Goal: Task Accomplishment & Management: Manage account settings

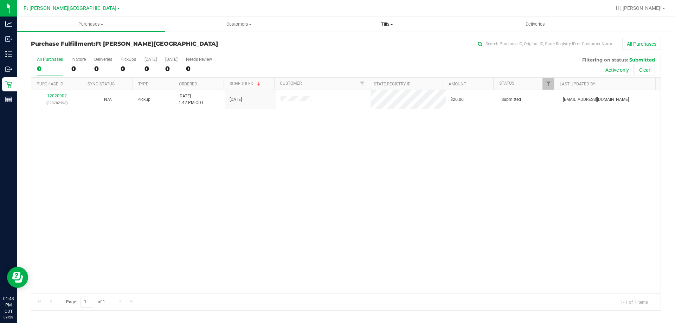
click at [384, 24] on span "Tills" at bounding box center [386, 24] width 147 height 6
click at [325, 43] on span "Manage tills" at bounding box center [336, 42] width 47 height 6
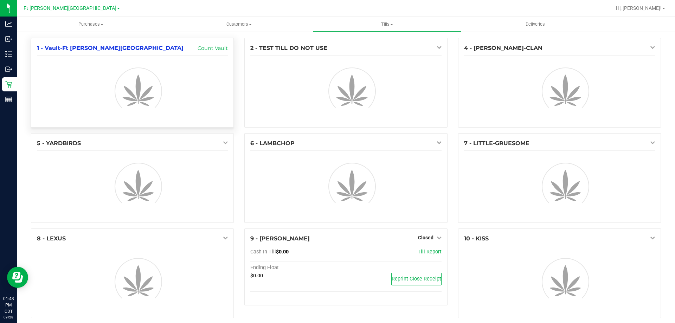
click at [209, 49] on link "Count Vault" at bounding box center [213, 48] width 30 height 6
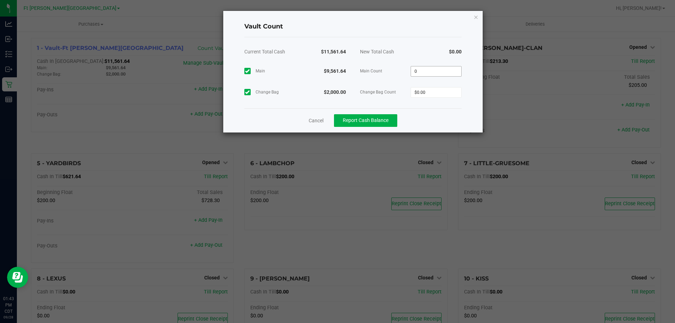
click at [431, 70] on input "0" at bounding box center [436, 71] width 50 height 10
type input "$9,561.64"
click at [437, 90] on input "0" at bounding box center [436, 93] width 50 height 10
type input "$2,000.00"
click at [380, 123] on span "Report Cash Balance" at bounding box center [366, 120] width 46 height 6
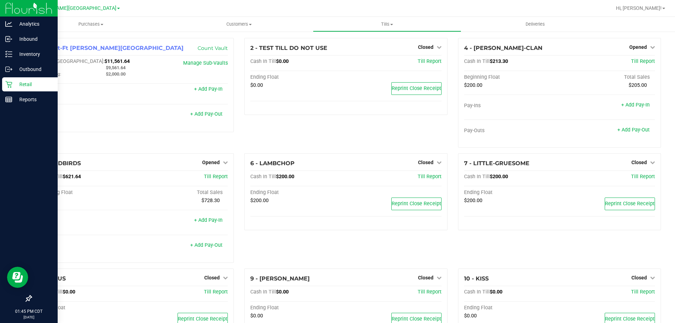
click at [29, 85] on p "Retail" at bounding box center [33, 84] width 42 height 8
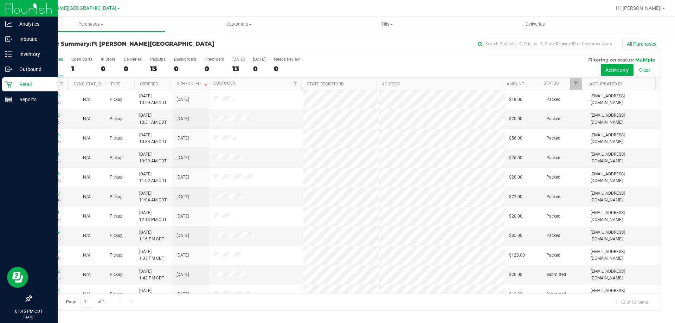
click at [27, 84] on p "Retail" at bounding box center [33, 84] width 42 height 8
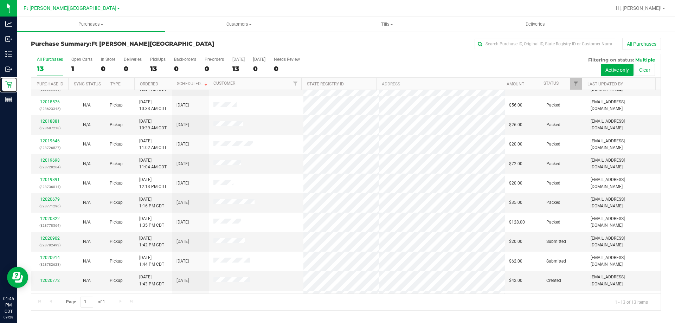
scroll to position [49, 0]
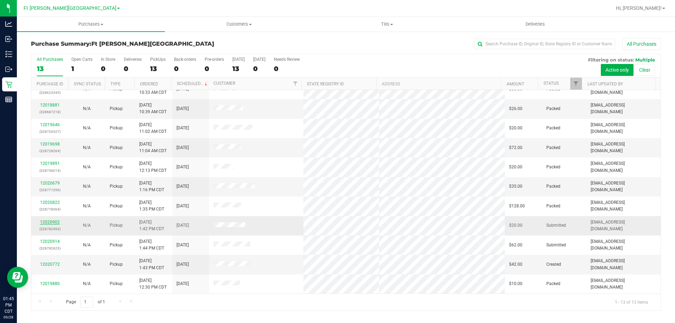
click at [44, 221] on link "12020902" at bounding box center [50, 222] width 20 height 5
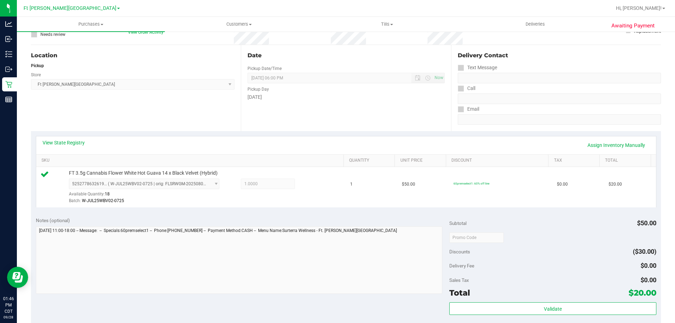
scroll to position [141, 0]
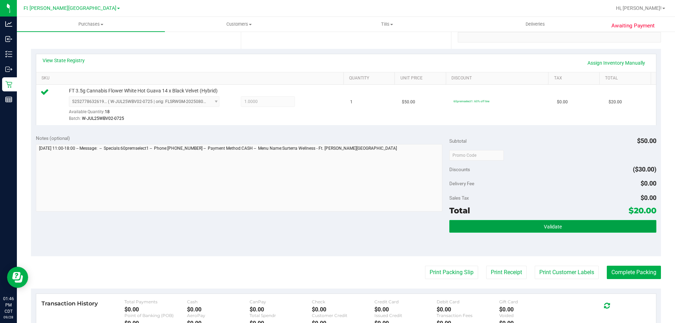
click at [502, 228] on button "Validate" at bounding box center [552, 226] width 207 height 13
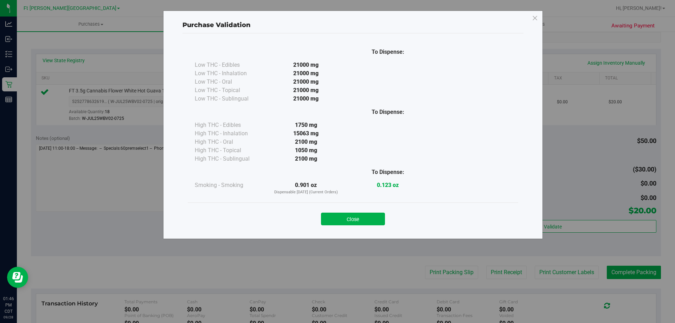
click at [363, 216] on button "Close" at bounding box center [353, 219] width 64 height 13
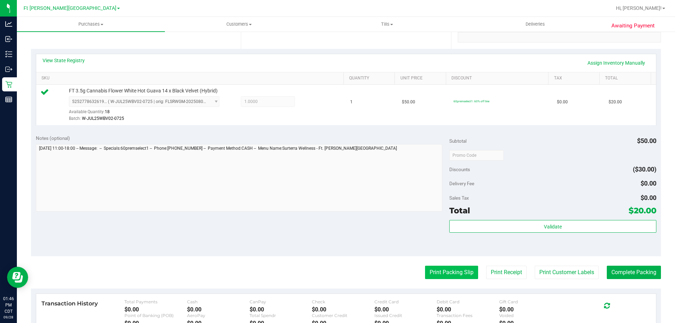
click at [450, 277] on button "Print Packing Slip" at bounding box center [451, 272] width 53 height 13
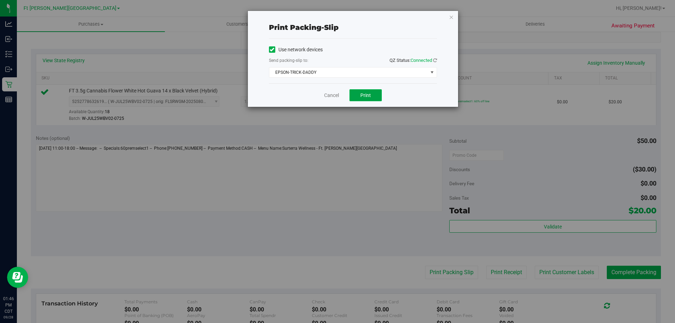
click at [364, 95] on span "Print" at bounding box center [365, 95] width 11 height 6
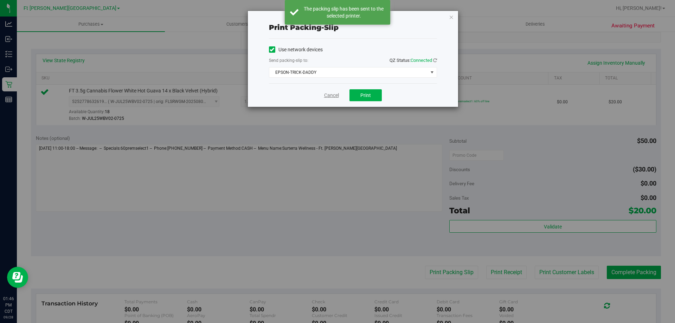
click at [336, 95] on link "Cancel" at bounding box center [331, 95] width 15 height 7
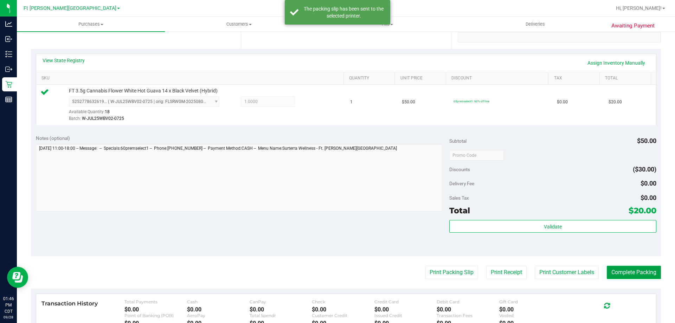
click at [616, 270] on button "Complete Packing" at bounding box center [634, 272] width 54 height 13
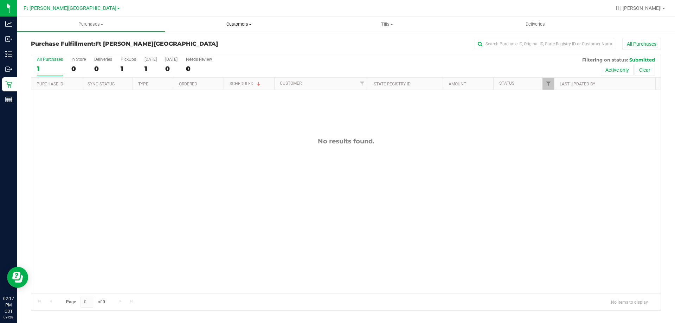
click at [242, 27] on span "Customers" at bounding box center [238, 24] width 147 height 6
click at [210, 38] on li "All customers" at bounding box center [239, 42] width 148 height 8
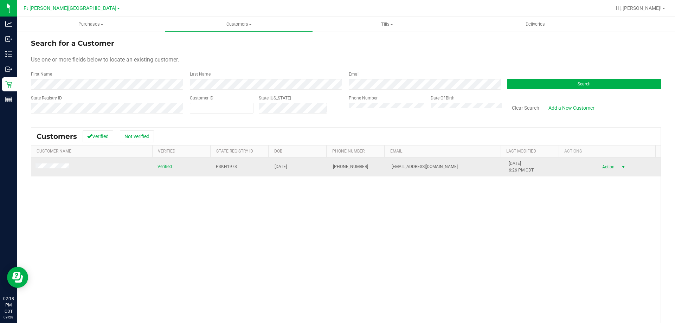
click at [596, 169] on span "Action" at bounding box center [607, 167] width 23 height 10
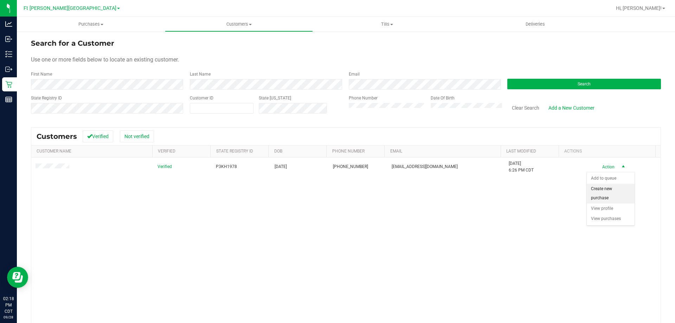
click at [608, 197] on li "Create new purchase" at bounding box center [611, 193] width 48 height 19
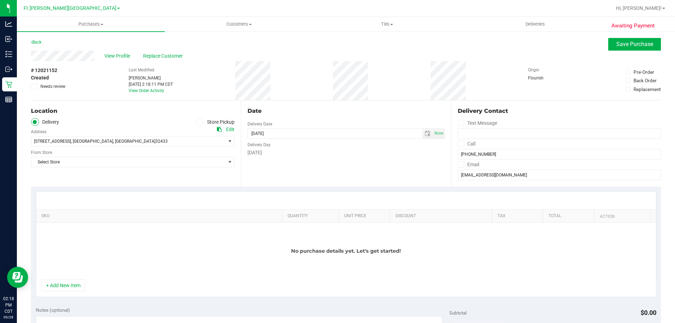
click at [200, 122] on icon at bounding box center [200, 122] width 4 height 0
click at [0, 0] on input "Store Pickup" at bounding box center [0, 0] width 0 height 0
click at [72, 143] on span "Select Store" at bounding box center [128, 141] width 194 height 10
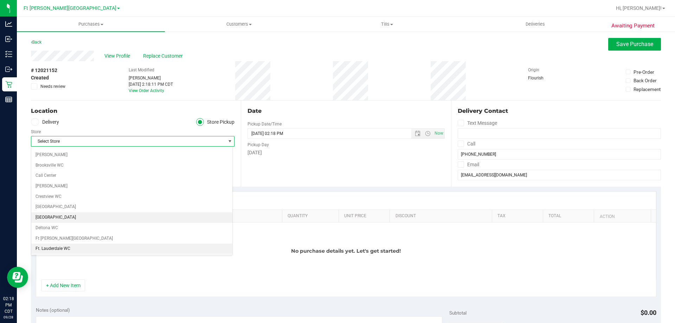
scroll to position [70, 0]
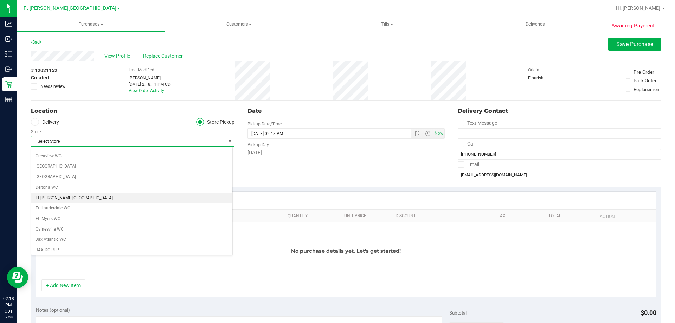
click at [63, 200] on li "Ft [PERSON_NAME][GEOGRAPHIC_DATA]" at bounding box center [131, 198] width 201 height 11
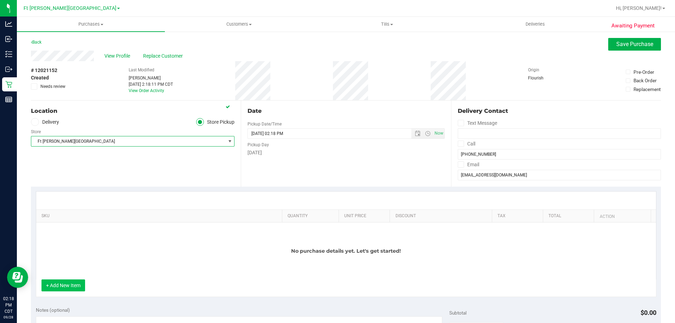
click at [76, 280] on button "+ Add New Item" at bounding box center [63, 285] width 44 height 12
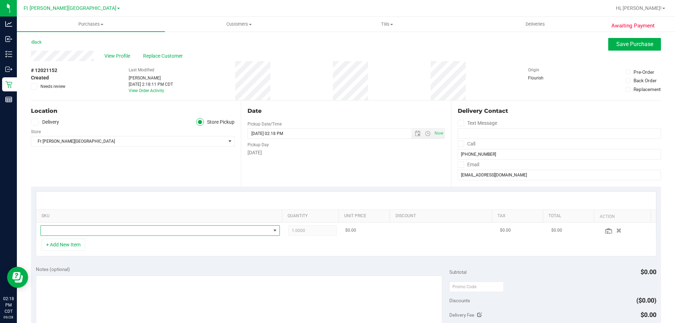
click at [67, 227] on span "NO DATA FOUND" at bounding box center [156, 231] width 230 height 10
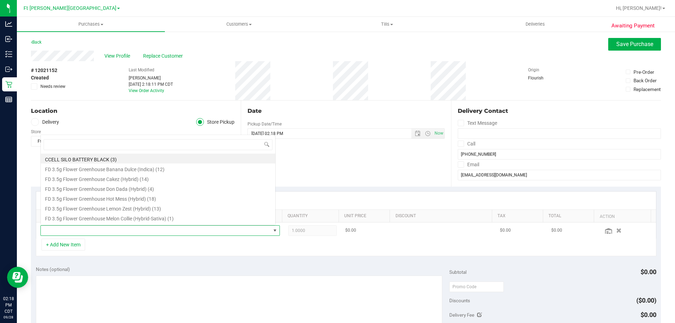
scroll to position [11, 233]
type input "dark"
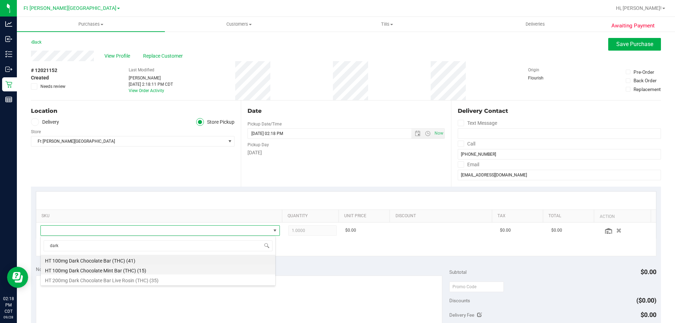
click at [125, 271] on li "HT 100mg Dark Chocolate Mint Bar (THC) (15)" at bounding box center [158, 270] width 234 height 10
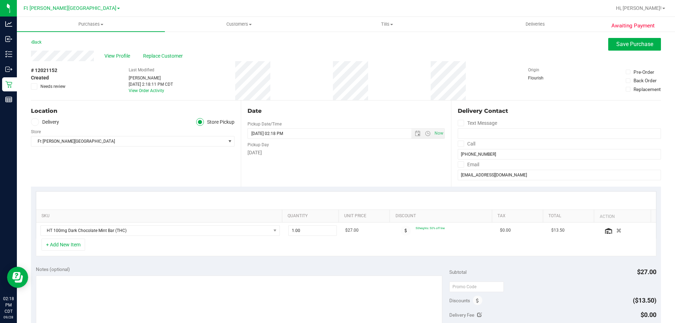
scroll to position [141, 0]
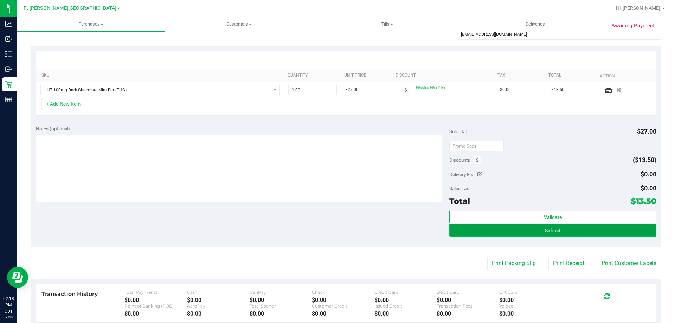
click at [533, 232] on button "Submit" at bounding box center [552, 230] width 207 height 13
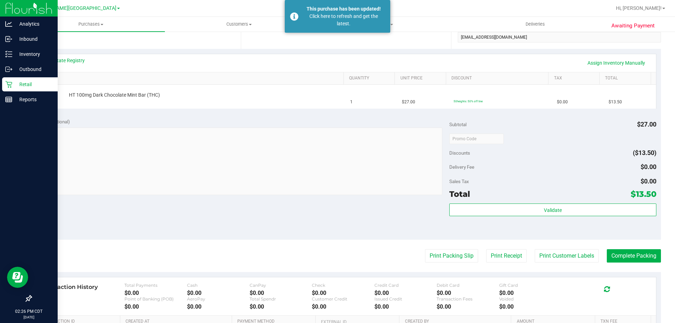
click at [19, 88] on p "Retail" at bounding box center [33, 84] width 42 height 8
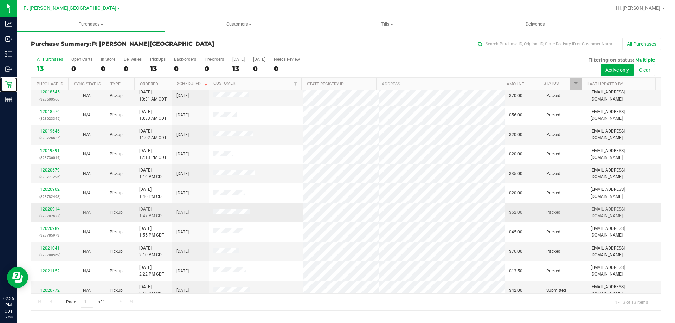
scroll to position [49, 0]
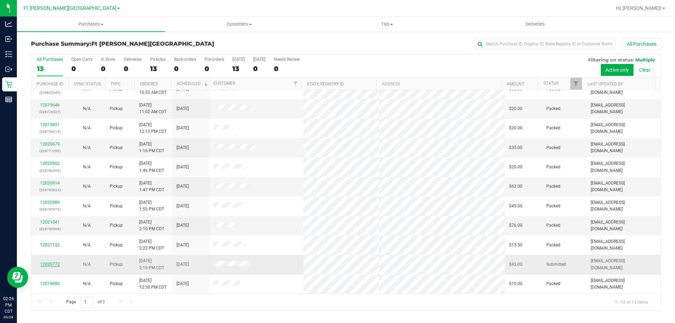
click at [57, 264] on link "12020772" at bounding box center [50, 264] width 20 height 5
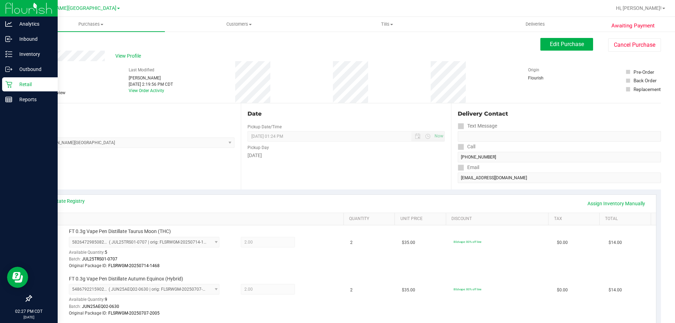
click at [29, 82] on p "Retail" at bounding box center [33, 84] width 42 height 8
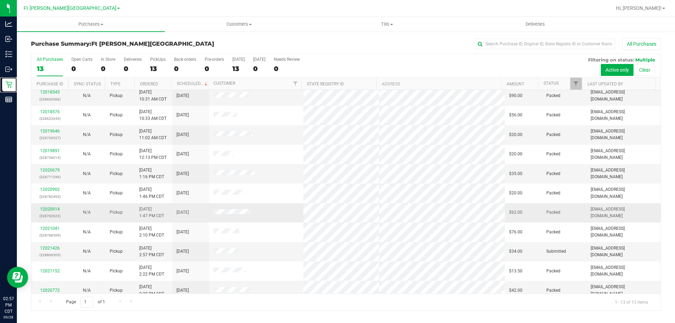
scroll to position [49, 0]
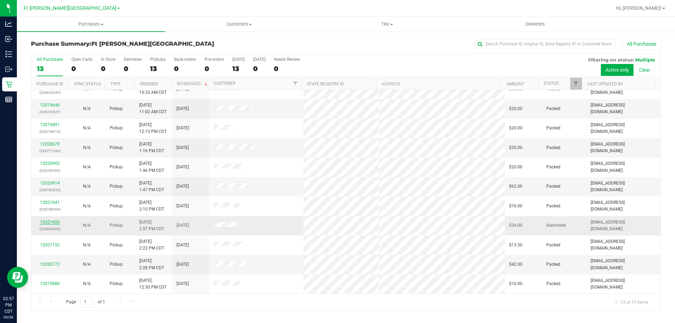
click at [46, 221] on link "12021426" at bounding box center [50, 222] width 20 height 5
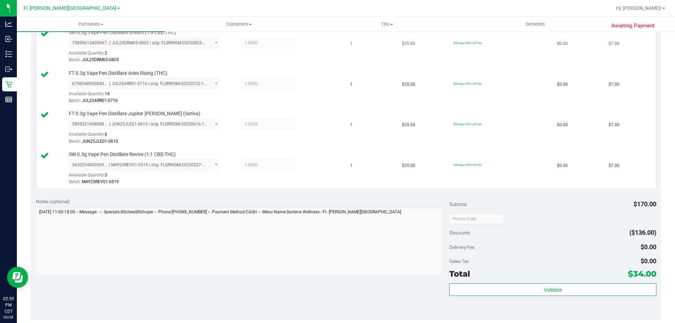
scroll to position [351, 0]
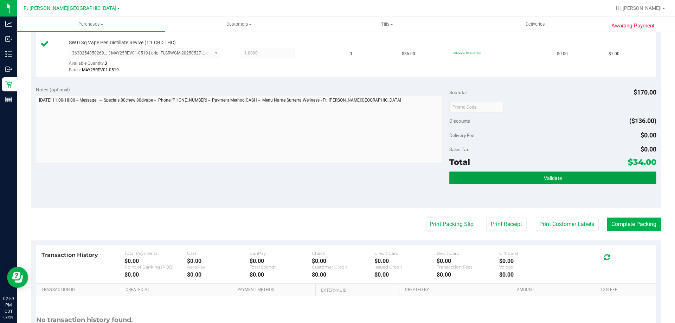
click at [561, 175] on button "Validate" at bounding box center [552, 178] width 207 height 13
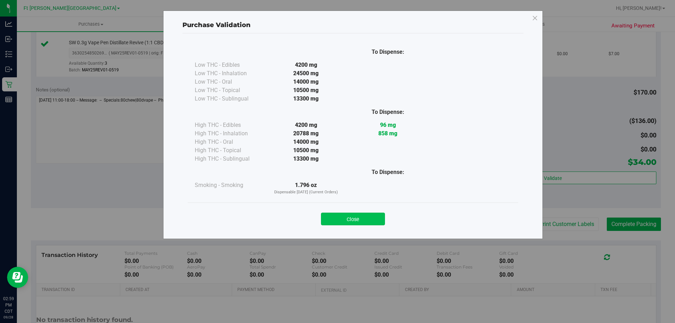
click at [344, 224] on button "Close" at bounding box center [353, 219] width 64 height 13
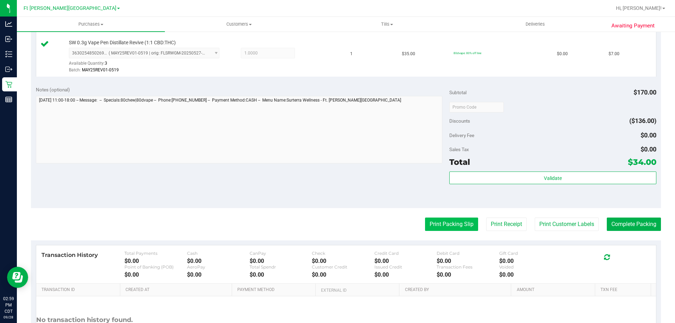
click at [466, 224] on button "Print Packing Slip" at bounding box center [451, 224] width 53 height 13
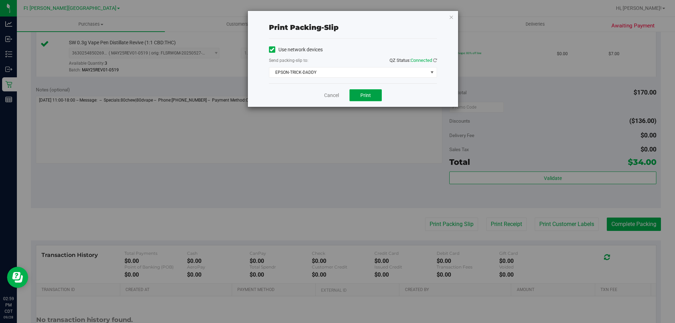
click at [357, 96] on button "Print" at bounding box center [365, 95] width 32 height 12
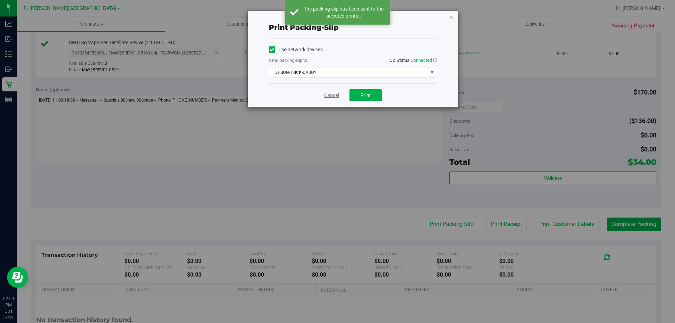
click at [325, 95] on link "Cancel" at bounding box center [331, 95] width 15 height 7
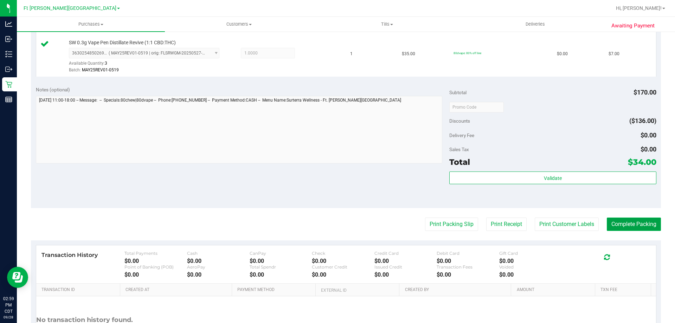
click at [629, 226] on button "Complete Packing" at bounding box center [634, 224] width 54 height 13
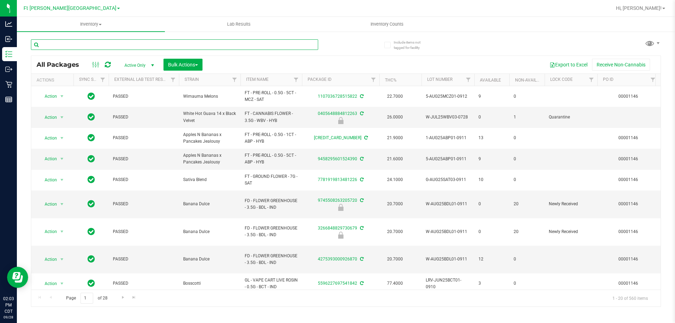
click at [64, 45] on input "text" at bounding box center [174, 44] width 287 height 11
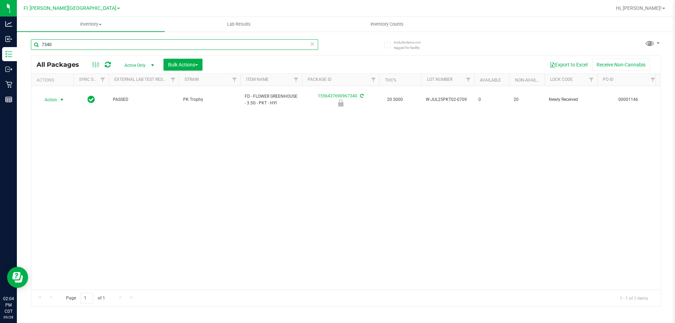
type input "7340"
click at [52, 96] on span "Action" at bounding box center [47, 100] width 19 height 10
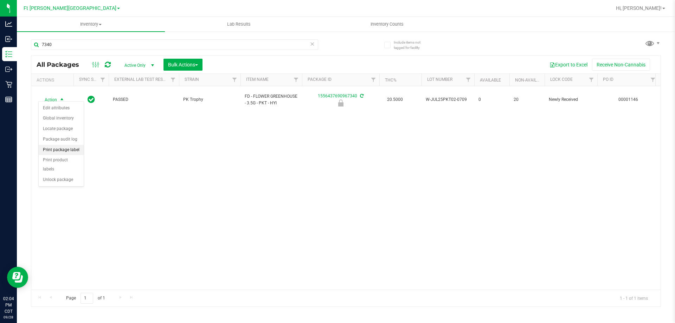
click at [67, 150] on li "Print package label" at bounding box center [61, 150] width 45 height 11
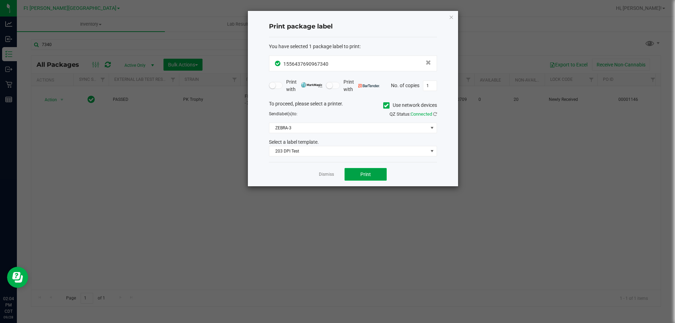
click at [374, 172] on button "Print" at bounding box center [365, 174] width 42 height 13
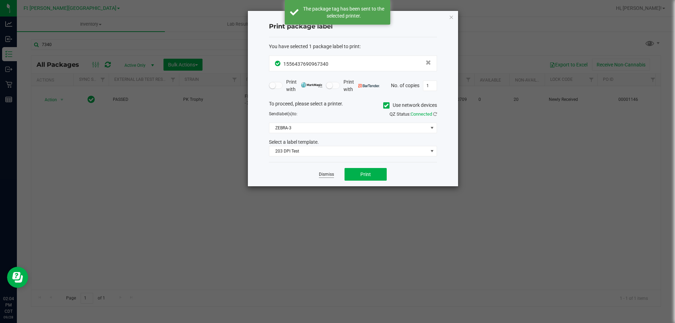
click at [328, 177] on link "Dismiss" at bounding box center [326, 175] width 15 height 6
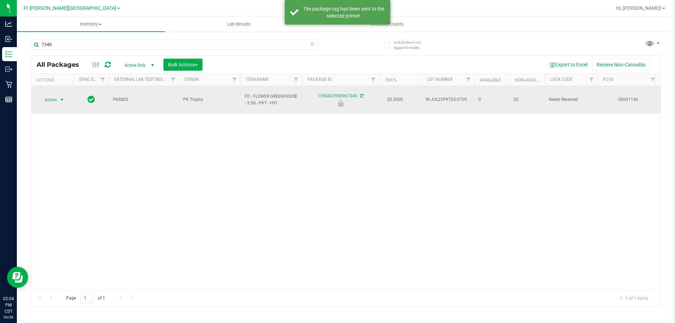
click at [52, 96] on span "Action" at bounding box center [47, 100] width 19 height 10
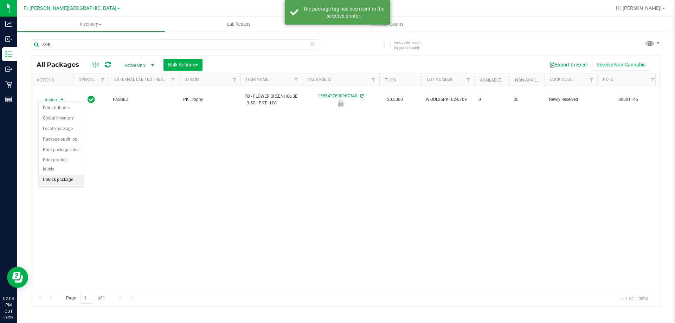
click at [61, 175] on li "Unlock package" at bounding box center [61, 180] width 45 height 11
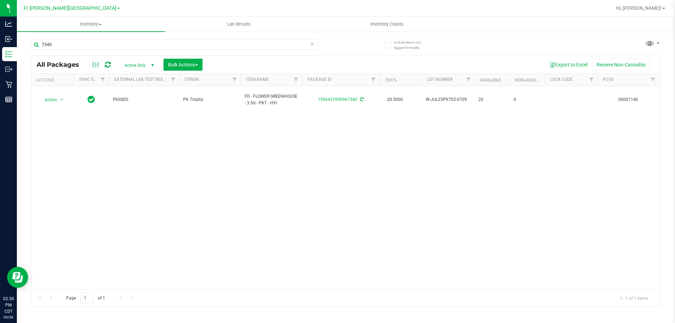
click at [90, 52] on div "7340" at bounding box center [174, 47] width 287 height 16
click at [85, 45] on input "7340" at bounding box center [174, 44] width 287 height 11
type input "7"
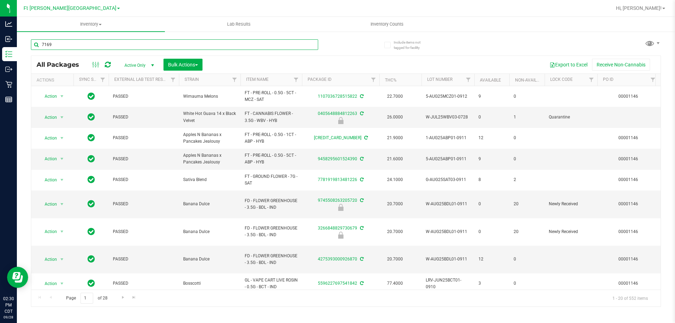
type input "7169"
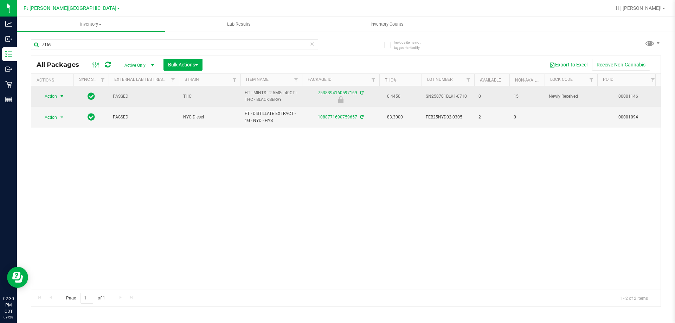
click at [53, 95] on span "Action" at bounding box center [47, 96] width 19 height 10
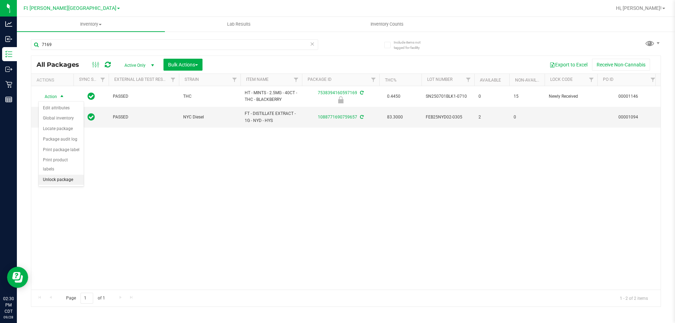
click at [69, 175] on li "Unlock package" at bounding box center [61, 180] width 45 height 11
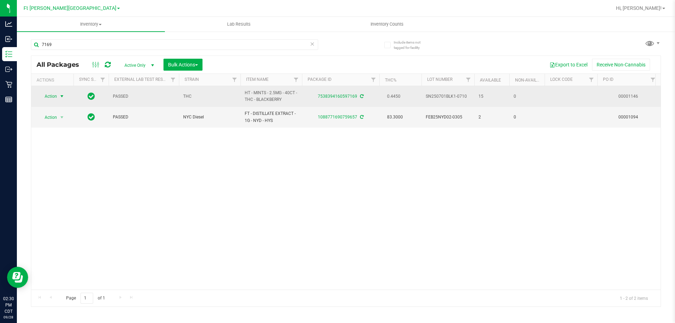
click at [55, 97] on span "Action" at bounding box center [47, 96] width 19 height 10
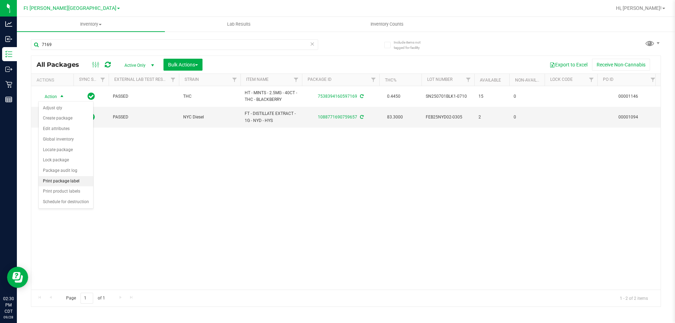
click at [78, 179] on li "Print package label" at bounding box center [66, 181] width 54 height 11
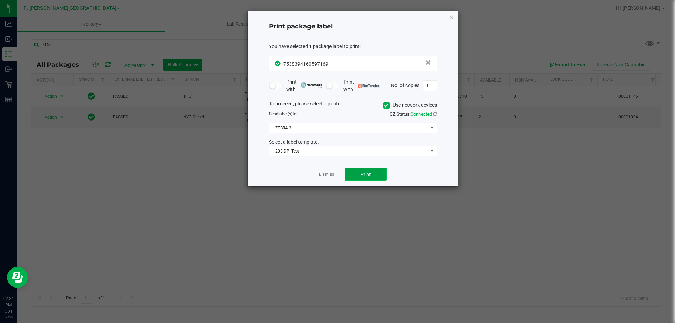
click at [369, 177] on span "Print" at bounding box center [365, 175] width 11 height 6
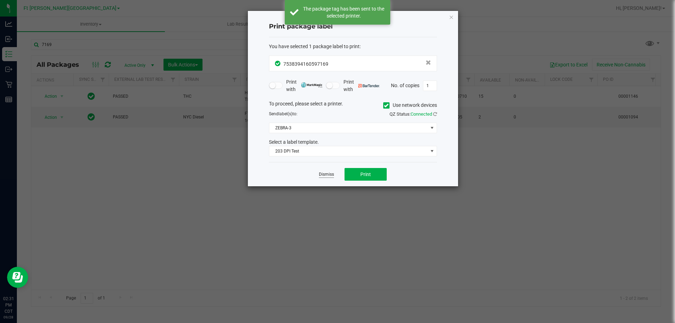
click at [324, 175] on link "Dismiss" at bounding box center [326, 175] width 15 height 6
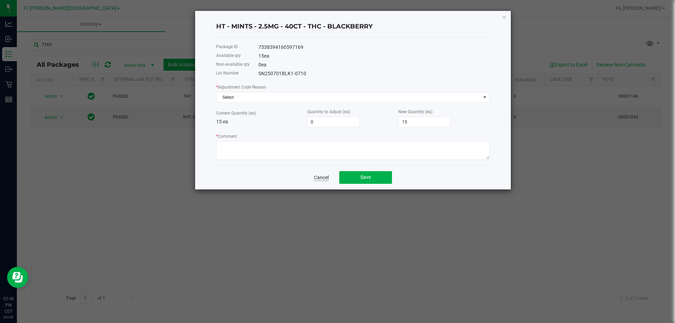
click at [326, 179] on link "Cancel" at bounding box center [321, 177] width 15 height 7
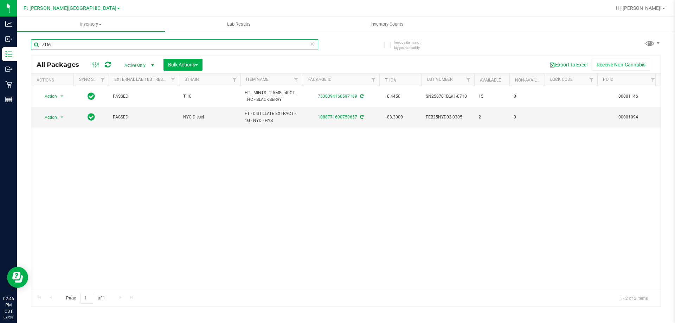
click at [57, 44] on input "7169" at bounding box center [174, 44] width 287 height 11
type input "7"
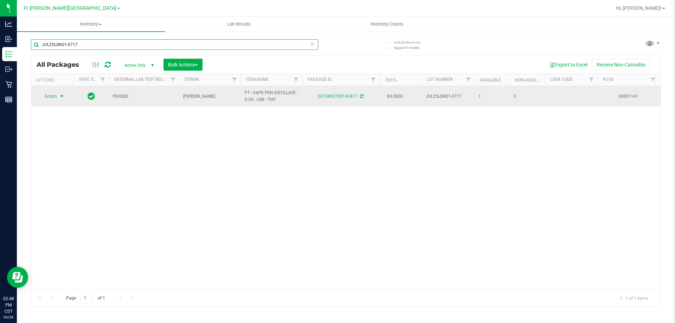
type input "JUL25LSN01-0717"
click at [46, 98] on span "Action" at bounding box center [47, 96] width 19 height 10
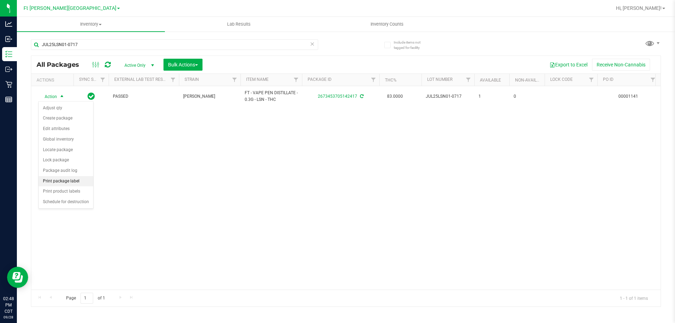
click at [72, 179] on li "Print package label" at bounding box center [66, 181] width 54 height 11
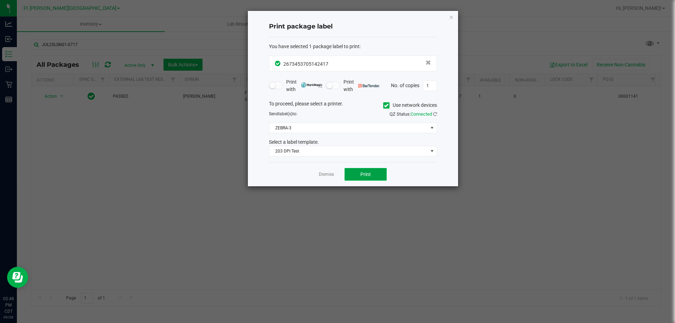
click at [371, 174] on button "Print" at bounding box center [365, 174] width 42 height 13
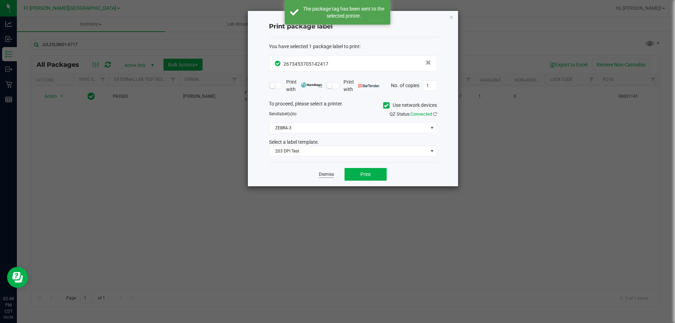
click at [328, 174] on link "Dismiss" at bounding box center [326, 175] width 15 height 6
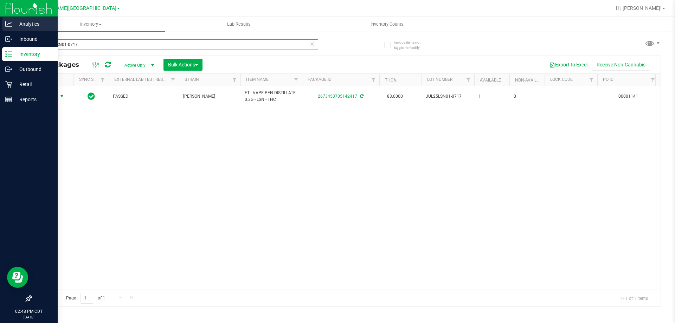
drag, startPoint x: 13, startPoint y: 41, endPoint x: 0, endPoint y: 23, distance: 22.2
click at [0, 23] on div "Analytics Inbound Inventory Outbound Retail Reports 02:48 PM CDT 09/28/2025 09/…" at bounding box center [337, 161] width 675 height 323
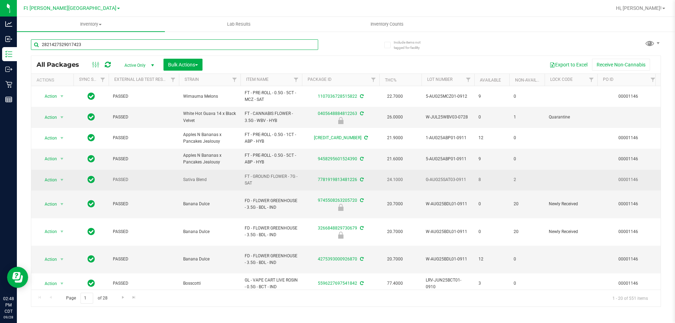
type input "2821427529017423"
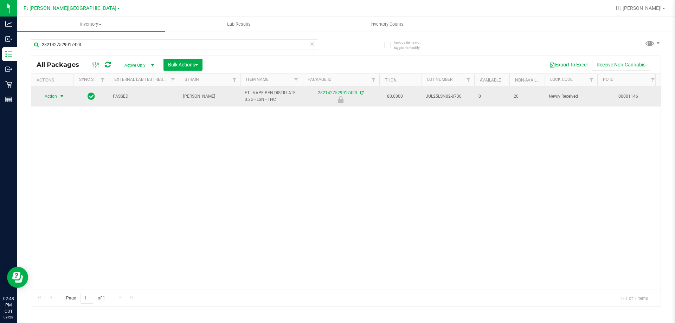
click at [57, 97] on span "Action" at bounding box center [47, 96] width 19 height 10
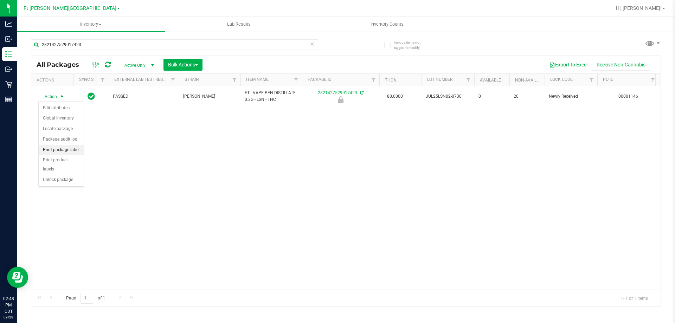
click at [70, 153] on li "Print package label" at bounding box center [61, 150] width 45 height 11
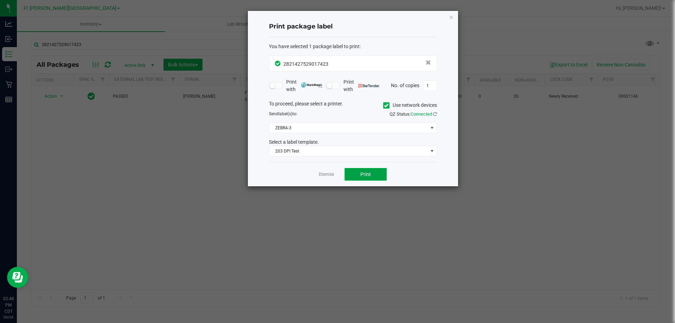
click at [367, 173] on span "Print" at bounding box center [365, 175] width 11 height 6
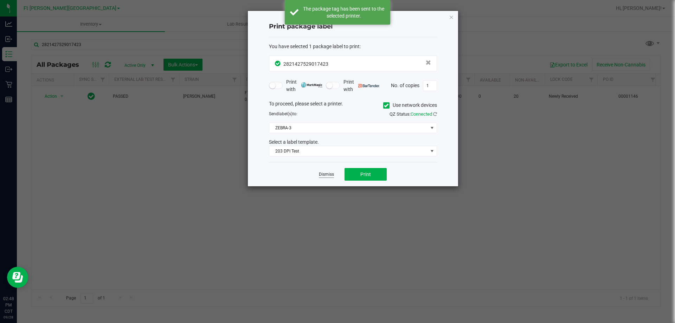
click at [329, 174] on link "Dismiss" at bounding box center [326, 175] width 15 height 6
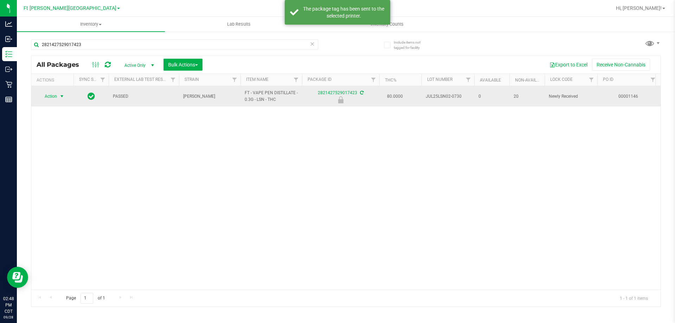
click at [57, 93] on span "Action" at bounding box center [47, 96] width 19 height 10
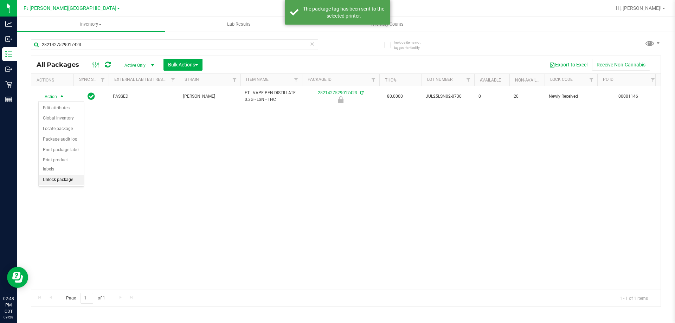
click at [63, 175] on li "Unlock package" at bounding box center [61, 180] width 45 height 11
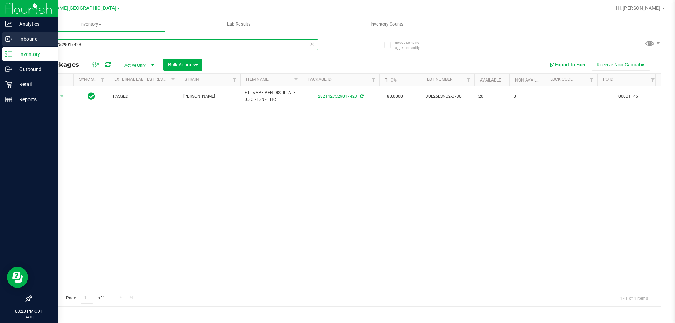
drag, startPoint x: 90, startPoint y: 43, endPoint x: 1, endPoint y: 43, distance: 88.6
click at [0, 43] on div "Analytics Inbound Inventory Outbound Retail Reports 03:20 PM CDT [DATE] 09/28 F…" at bounding box center [337, 161] width 675 height 323
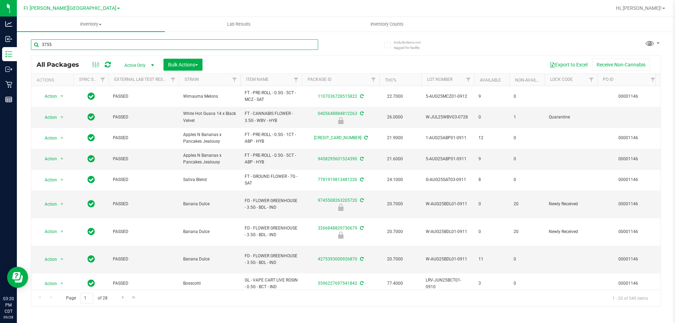
type input "3755"
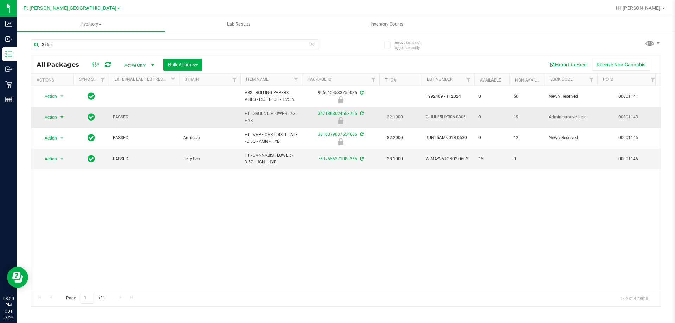
click at [51, 116] on span "Action" at bounding box center [47, 117] width 19 height 10
click at [72, 173] on li "Print package label" at bounding box center [61, 171] width 45 height 11
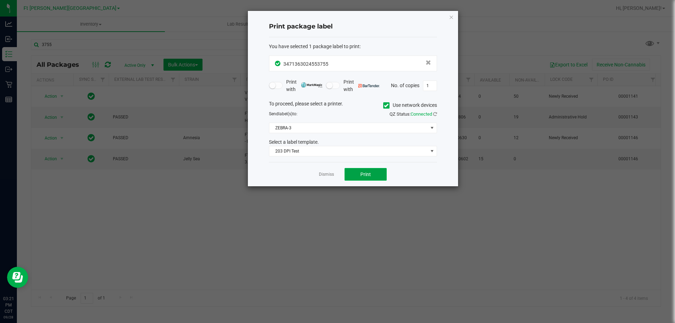
click at [367, 180] on button "Print" at bounding box center [365, 174] width 42 height 13
click at [357, 174] on button "Print" at bounding box center [365, 174] width 42 height 13
click at [329, 173] on link "Dismiss" at bounding box center [326, 175] width 15 height 6
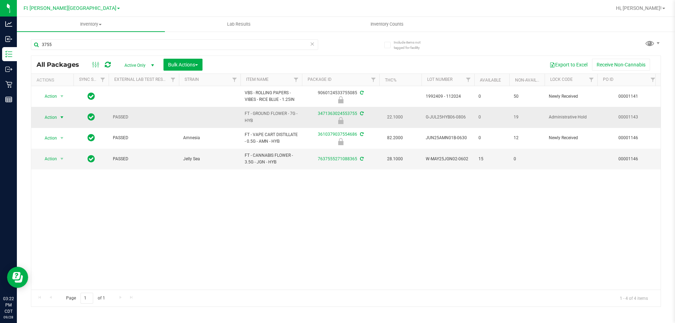
click at [49, 119] on span "Action" at bounding box center [47, 117] width 19 height 10
click at [63, 195] on li "Unlock package" at bounding box center [61, 200] width 45 height 11
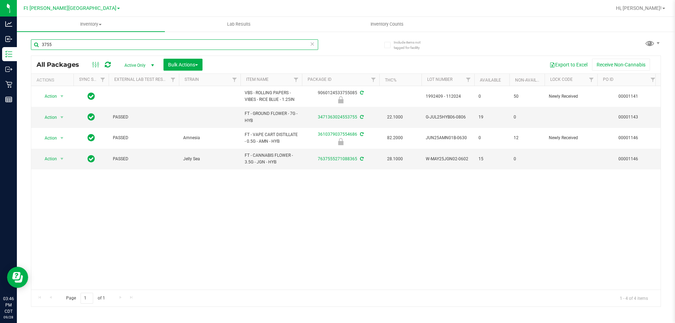
click at [71, 46] on input "3755" at bounding box center [174, 44] width 287 height 11
type input "3"
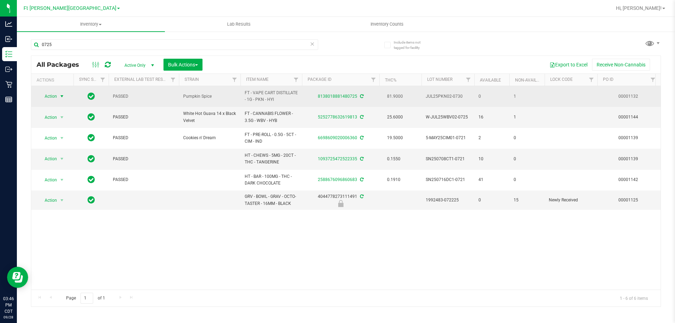
click at [48, 95] on span "Action" at bounding box center [47, 96] width 19 height 10
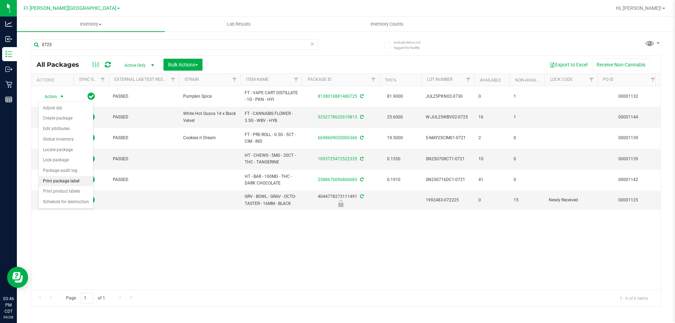
click at [68, 179] on li "Print package label" at bounding box center [66, 181] width 54 height 11
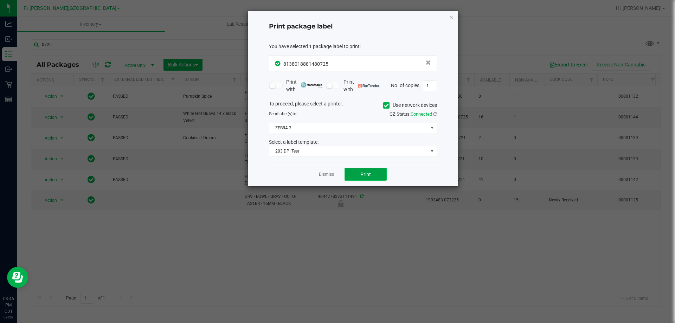
click at [364, 168] on button "Print" at bounding box center [365, 174] width 42 height 13
click at [330, 173] on link "Dismiss" at bounding box center [326, 175] width 15 height 6
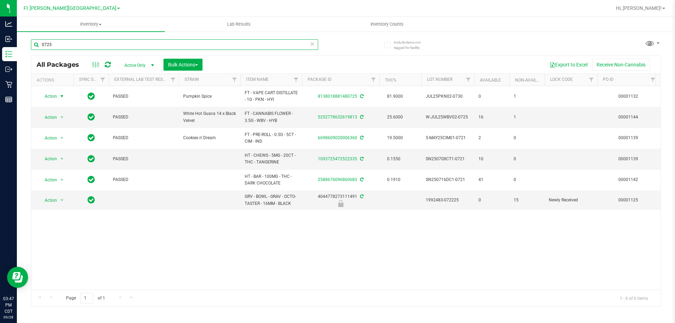
click at [165, 45] on input "0725" at bounding box center [174, 44] width 287 height 11
type input "0"
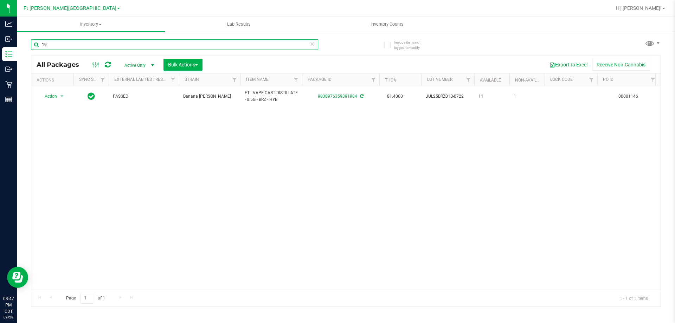
type input "1"
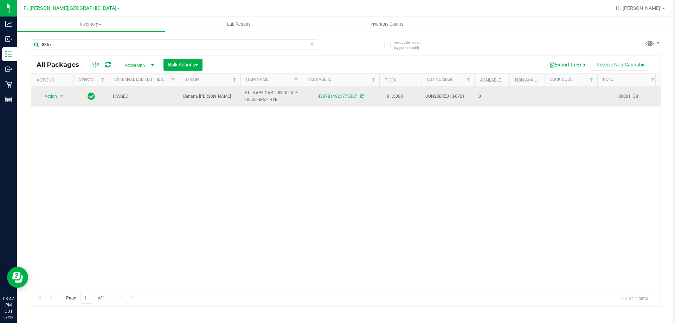
click at [51, 97] on span "Action" at bounding box center [47, 96] width 19 height 10
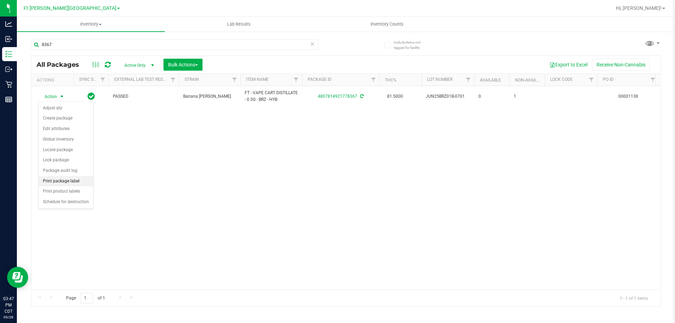
click at [64, 182] on li "Print package label" at bounding box center [66, 181] width 54 height 11
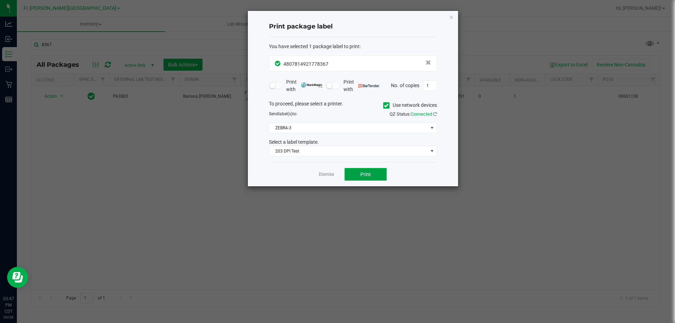
click at [367, 170] on button "Print" at bounding box center [365, 174] width 42 height 13
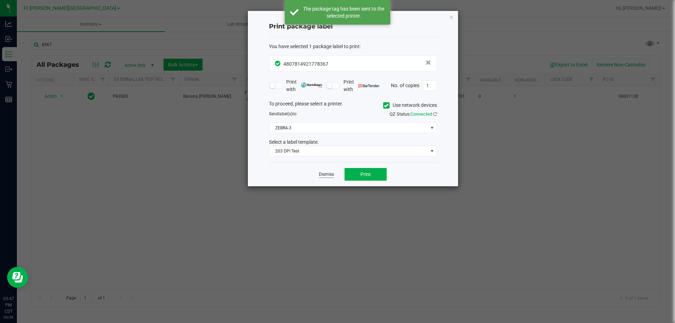
click at [330, 177] on link "Dismiss" at bounding box center [326, 175] width 15 height 6
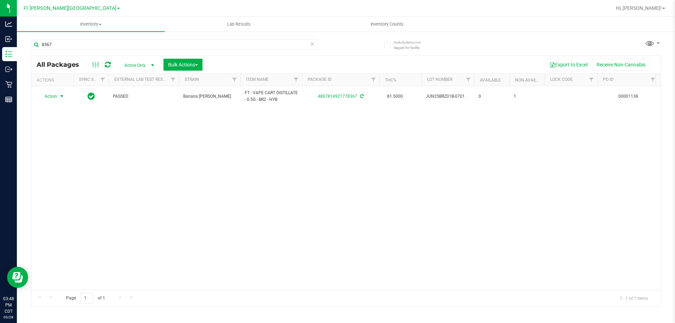
click at [93, 38] on div "8367" at bounding box center [188, 44] width 315 height 22
click at [93, 41] on input "8367" at bounding box center [174, 44] width 287 height 11
type input "8"
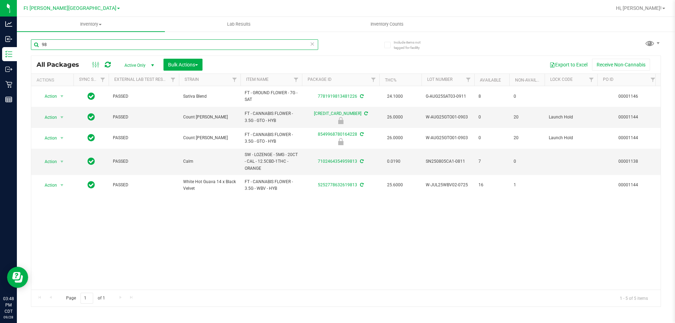
type input "9"
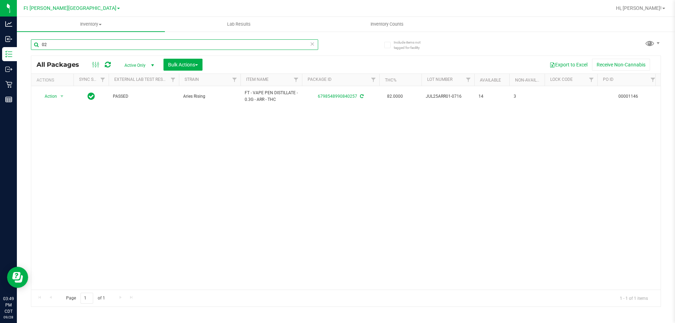
type input "0"
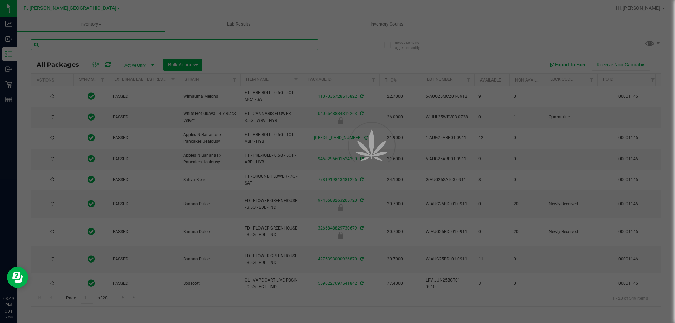
type input "[DATE]"
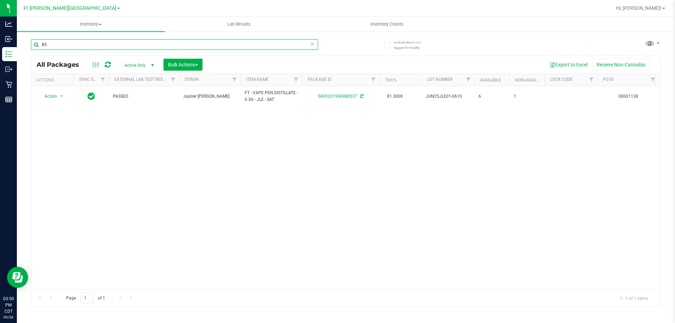
type input "8"
type input "9"
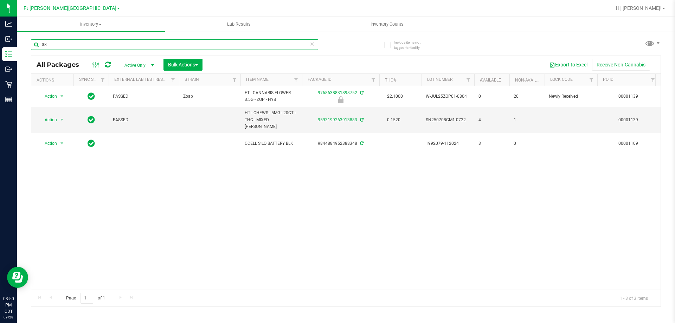
type input "3"
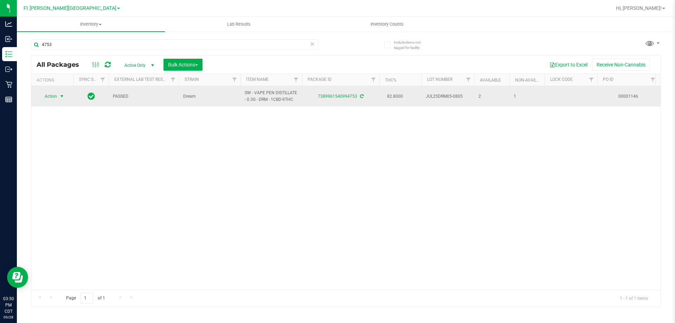
click at [50, 93] on span "Action" at bounding box center [47, 96] width 19 height 10
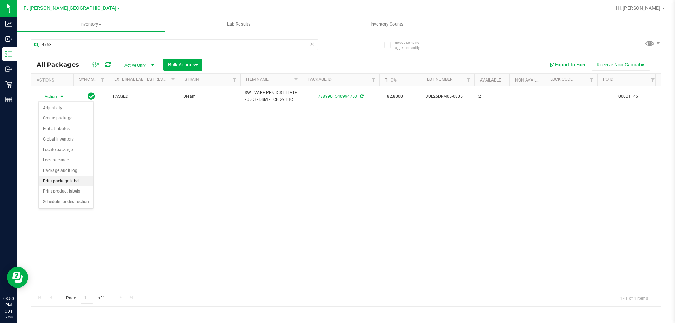
click at [71, 180] on li "Print package label" at bounding box center [66, 181] width 54 height 11
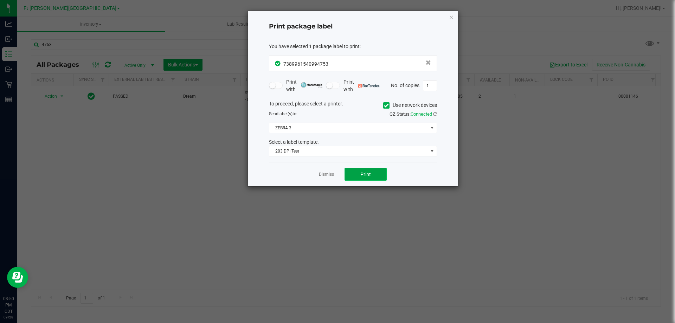
click at [362, 176] on span "Print" at bounding box center [365, 175] width 11 height 6
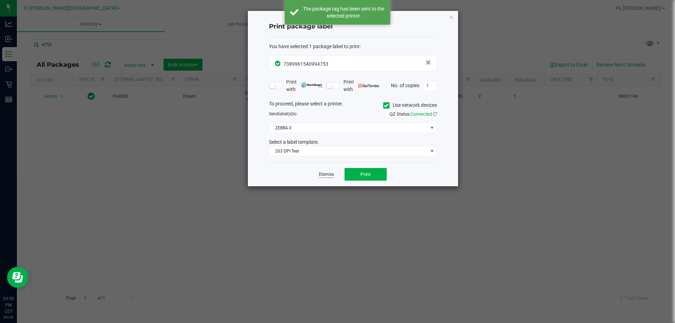
click at [329, 175] on link "Dismiss" at bounding box center [326, 175] width 15 height 6
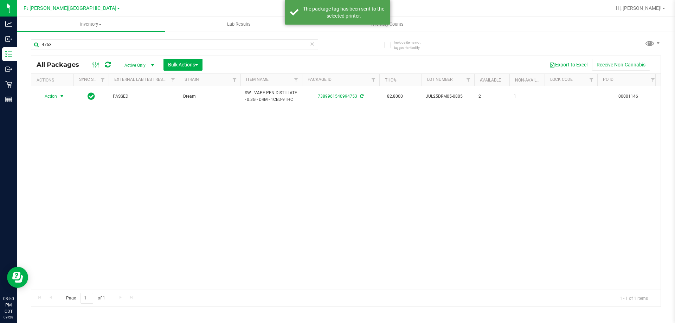
click at [79, 38] on div "4753" at bounding box center [188, 44] width 315 height 22
click at [79, 40] on input "4753" at bounding box center [174, 44] width 287 height 11
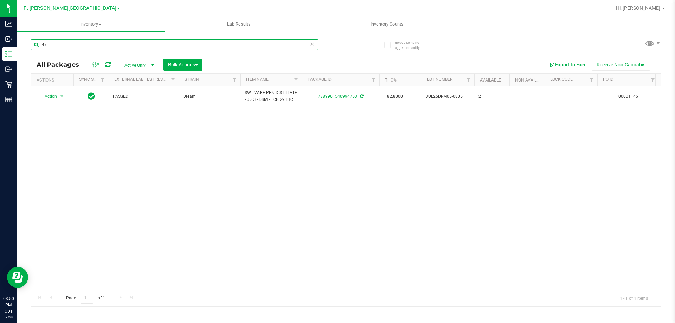
type input "4"
click at [90, 43] on input "3410" at bounding box center [174, 44] width 287 height 11
type input "3"
type input "7"
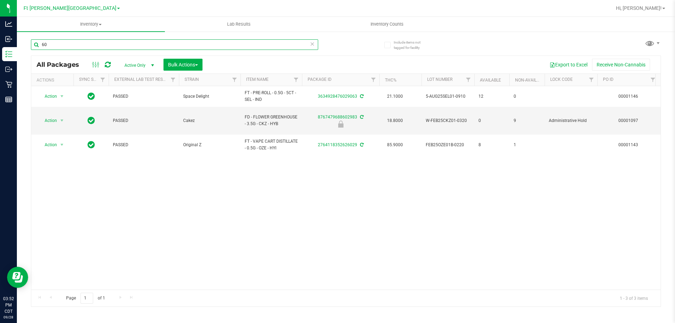
type input "6"
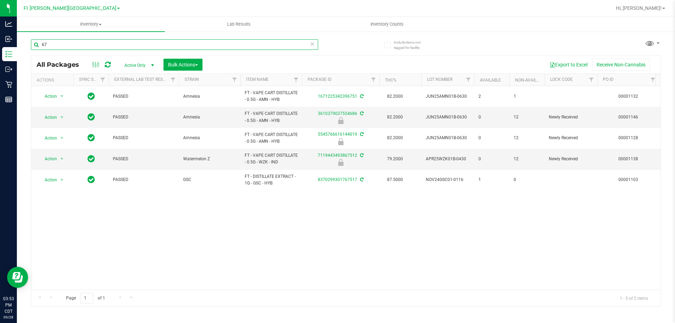
type input "6"
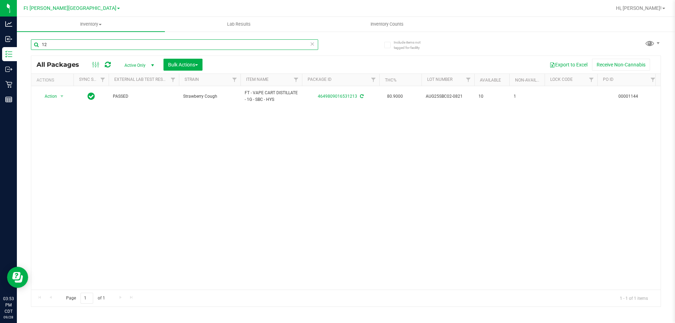
type input "1"
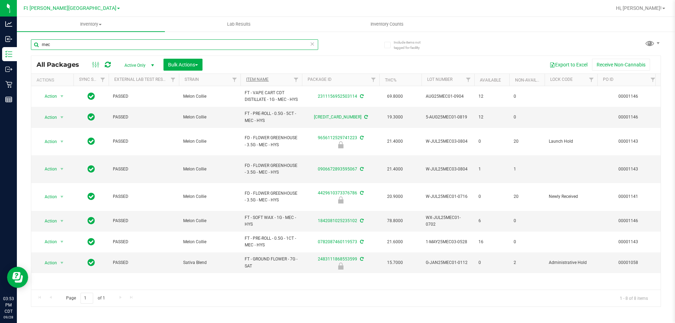
type input "mec"
click at [261, 79] on link "Item Name" at bounding box center [257, 79] width 22 height 5
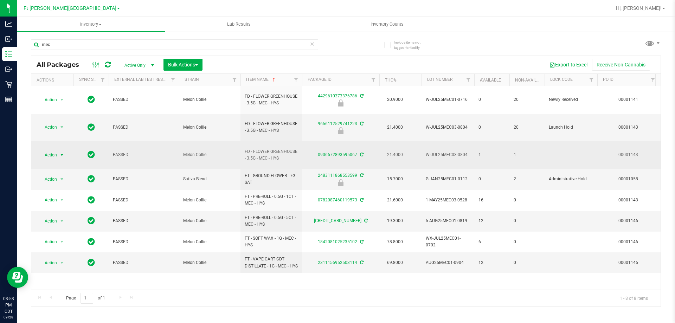
click at [59, 152] on span "select" at bounding box center [62, 155] width 6 height 6
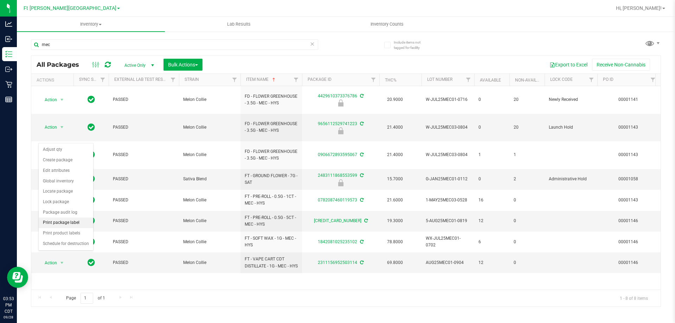
click at [73, 224] on li "Print package label" at bounding box center [66, 223] width 54 height 11
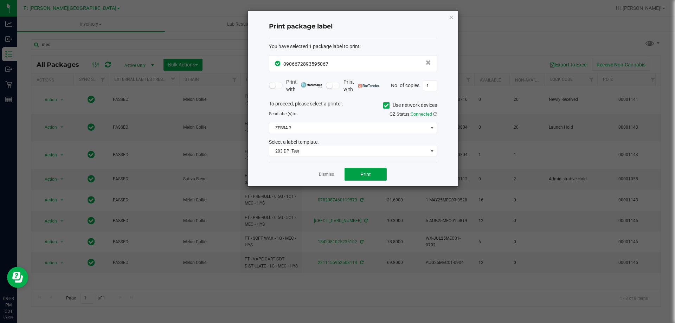
click at [374, 179] on button "Print" at bounding box center [365, 174] width 42 height 13
click at [325, 176] on link "Dismiss" at bounding box center [326, 175] width 15 height 6
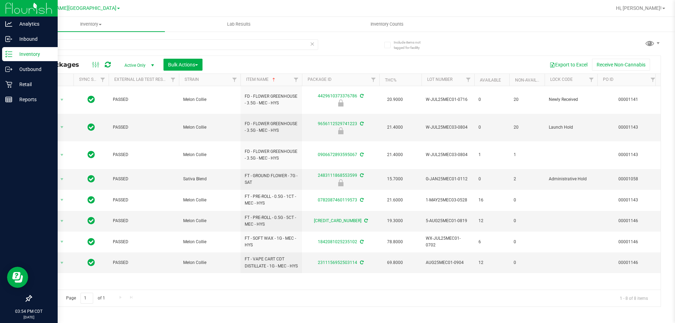
click at [20, 55] on p "Inventory" at bounding box center [33, 54] width 42 height 8
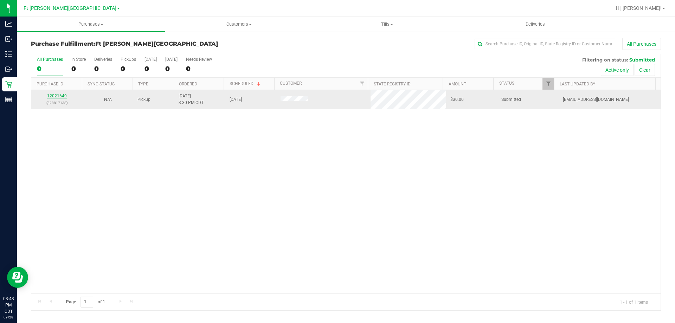
click at [57, 97] on link "12021649" at bounding box center [57, 95] width 20 height 5
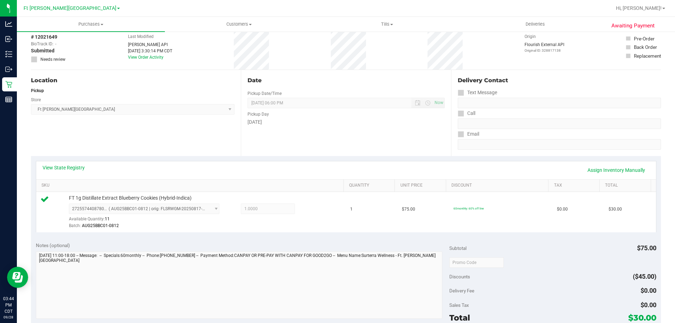
scroll to position [70, 0]
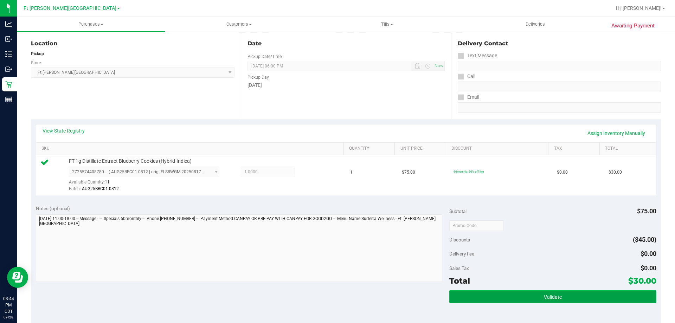
click at [466, 297] on button "Validate" at bounding box center [552, 296] width 207 height 13
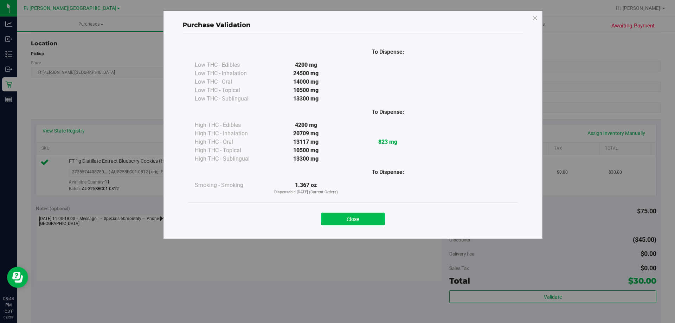
click at [357, 217] on button "Close" at bounding box center [353, 219] width 64 height 13
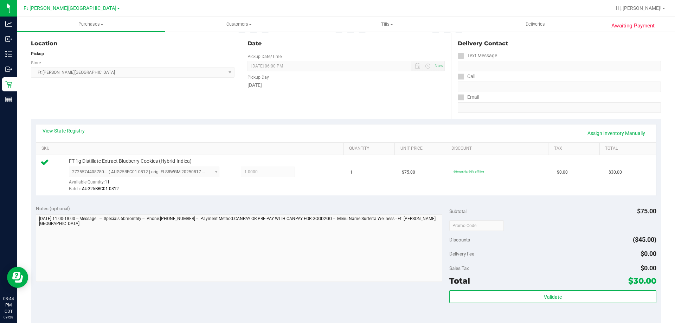
scroll to position [211, 0]
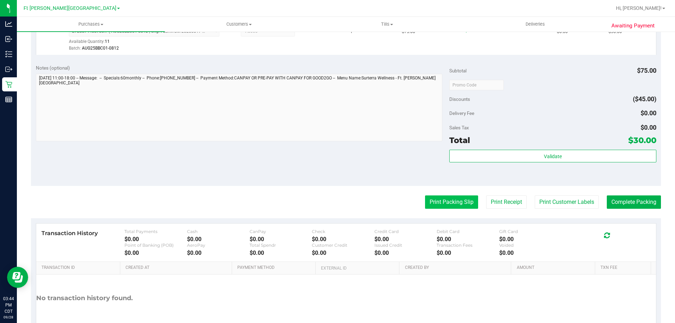
click at [445, 204] on button "Print Packing Slip" at bounding box center [451, 201] width 53 height 13
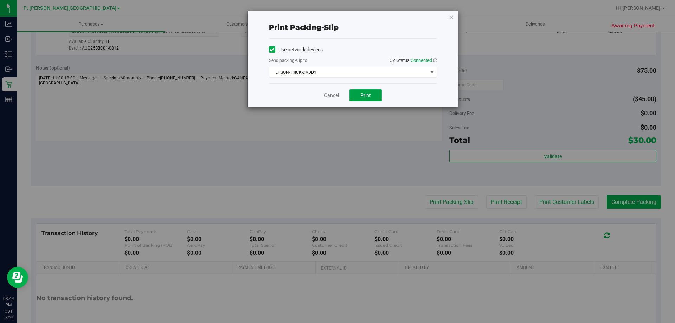
click at [350, 90] on button "Print" at bounding box center [365, 95] width 32 height 12
click at [329, 96] on link "Cancel" at bounding box center [331, 95] width 15 height 7
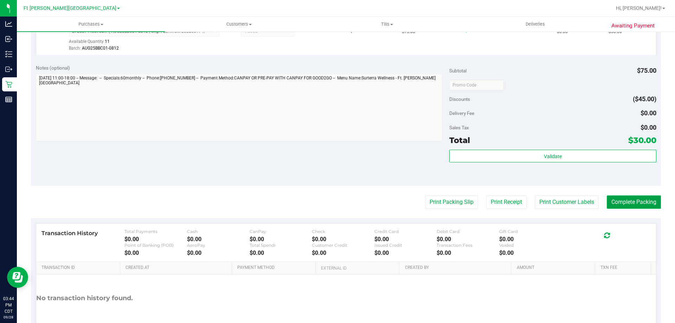
click at [618, 204] on button "Complete Packing" at bounding box center [634, 201] width 54 height 13
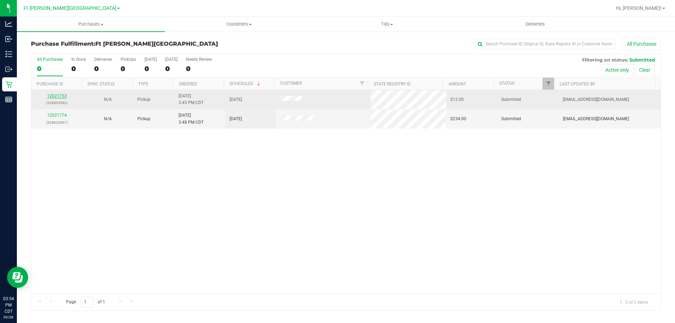
click at [51, 93] on div "12021753 (328803592)" at bounding box center [57, 99] width 43 height 13
click at [56, 95] on link "12021753" at bounding box center [57, 95] width 20 height 5
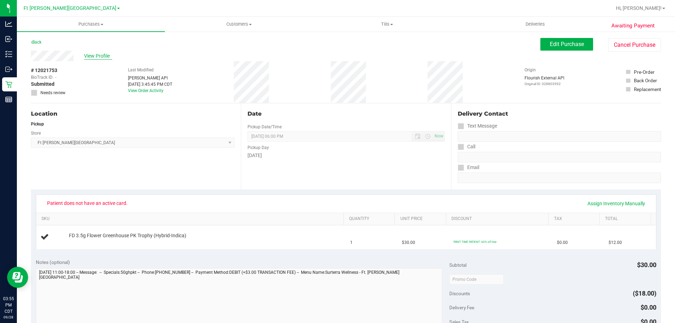
click at [105, 57] on span "View Profile" at bounding box center [98, 55] width 28 height 7
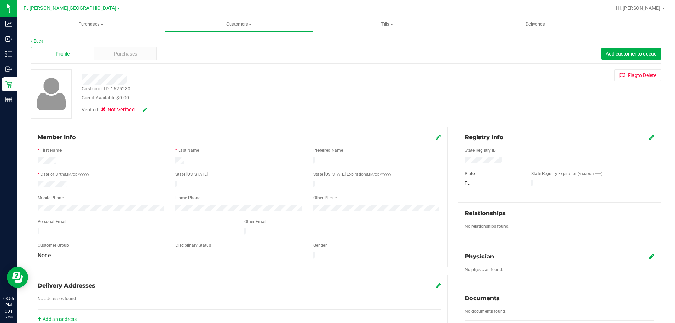
click at [649, 136] on icon at bounding box center [651, 137] width 5 height 6
click at [383, 165] on div "Member Info * First Name * Last Name Preferred Name * Date of Birth (MM/DD/YYYY…" at bounding box center [346, 308] width 640 height 362
click at [648, 138] on icon at bounding box center [651, 138] width 6 height 6
click at [144, 110] on icon at bounding box center [145, 109] width 4 height 5
click at [107, 111] on icon at bounding box center [105, 111] width 5 height 0
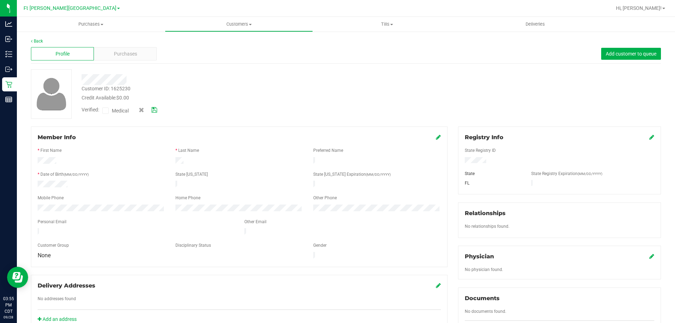
click at [0, 0] on input "Medical" at bounding box center [0, 0] width 0 height 0
click at [157, 110] on icon at bounding box center [154, 110] width 6 height 5
click at [130, 53] on span "Purchases" at bounding box center [125, 53] width 23 height 7
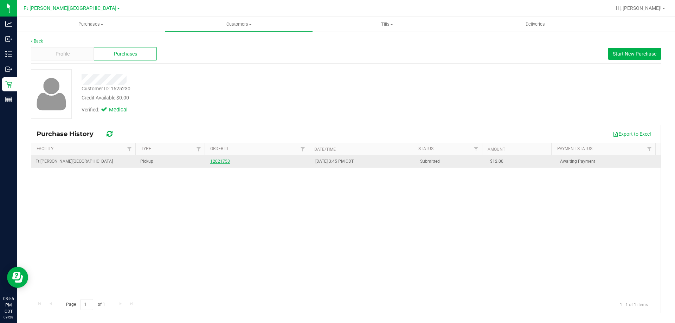
click at [221, 159] on link "12021753" at bounding box center [220, 161] width 20 height 5
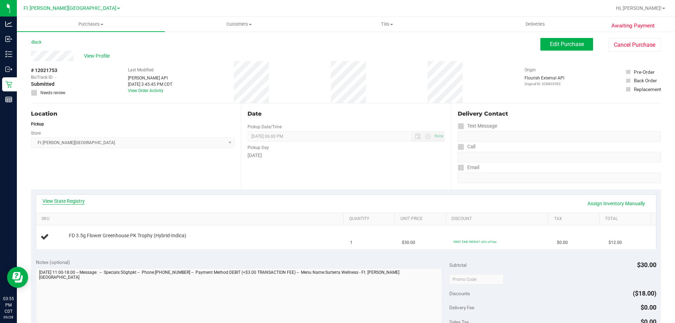
click at [78, 200] on link "View State Registry" at bounding box center [64, 201] width 42 height 7
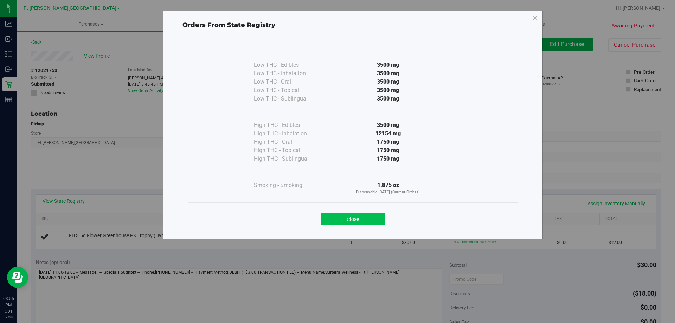
click at [348, 221] on button "Close" at bounding box center [353, 219] width 64 height 13
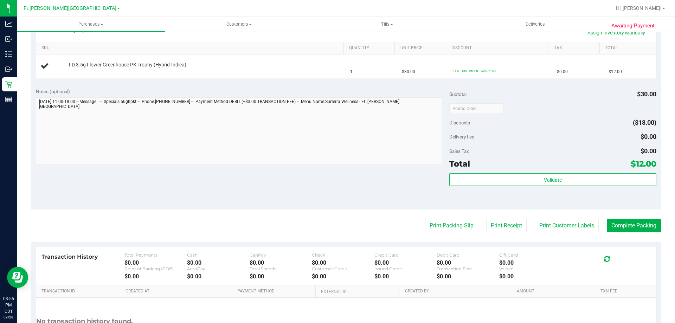
scroll to position [176, 0]
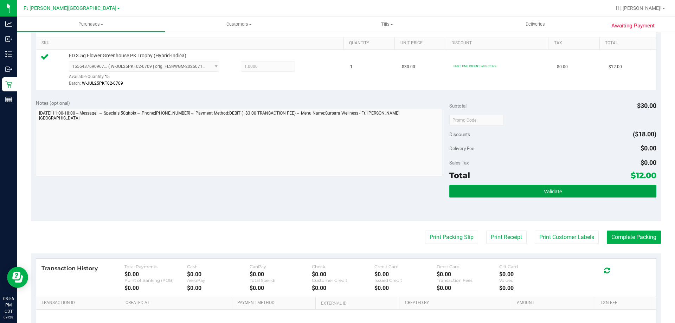
click at [575, 194] on button "Validate" at bounding box center [552, 191] width 207 height 13
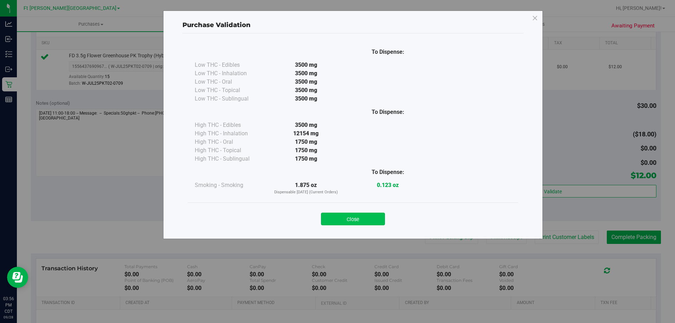
click at [369, 222] on button "Close" at bounding box center [353, 219] width 64 height 13
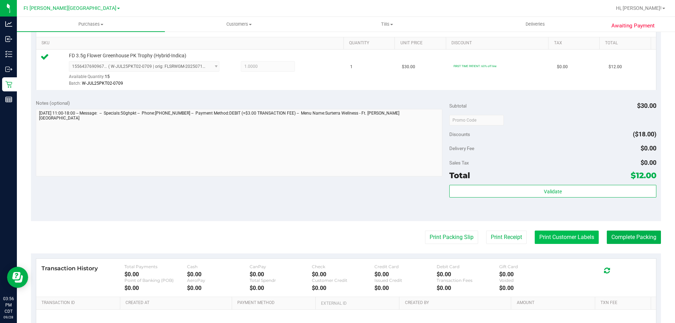
click at [554, 233] on button "Print Customer Labels" at bounding box center [567, 237] width 64 height 13
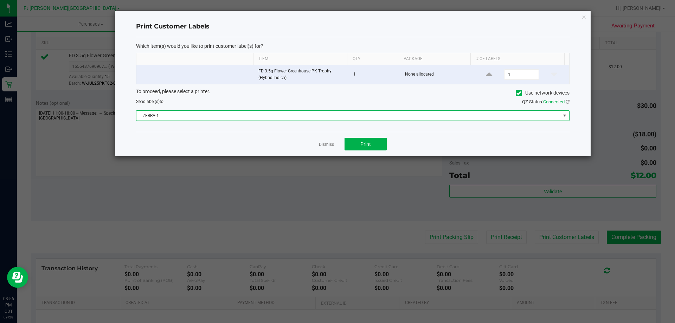
click at [328, 114] on span "ZEBRA-1" at bounding box center [348, 116] width 424 height 10
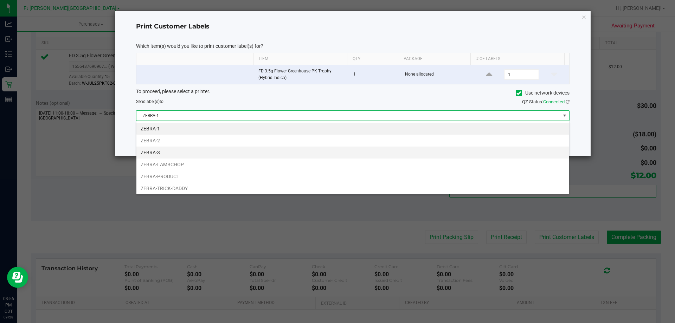
scroll to position [11, 433]
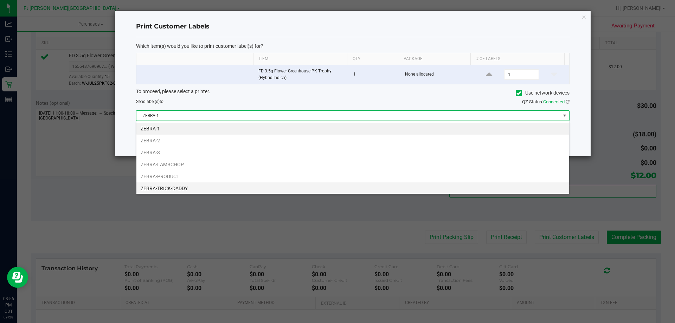
click at [174, 186] on li "ZEBRA-TRICK-DADDY" at bounding box center [352, 188] width 433 height 12
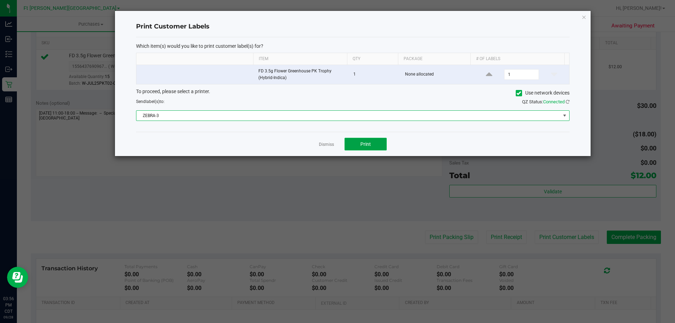
click at [360, 146] on button "Print" at bounding box center [365, 144] width 42 height 13
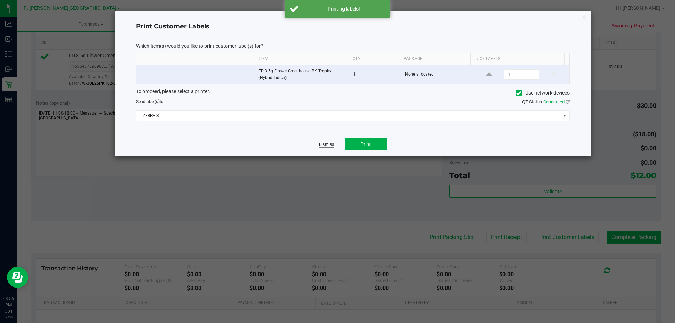
click at [328, 144] on link "Dismiss" at bounding box center [326, 145] width 15 height 6
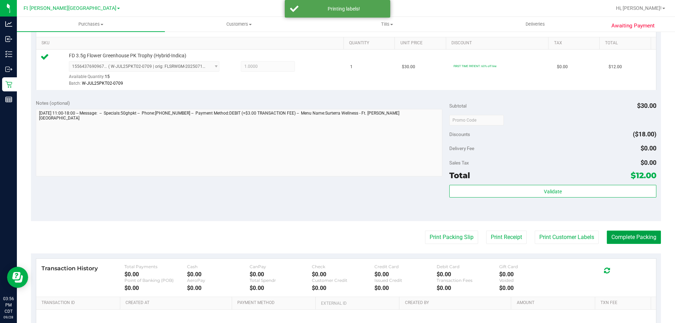
click at [625, 238] on button "Complete Packing" at bounding box center [634, 237] width 54 height 13
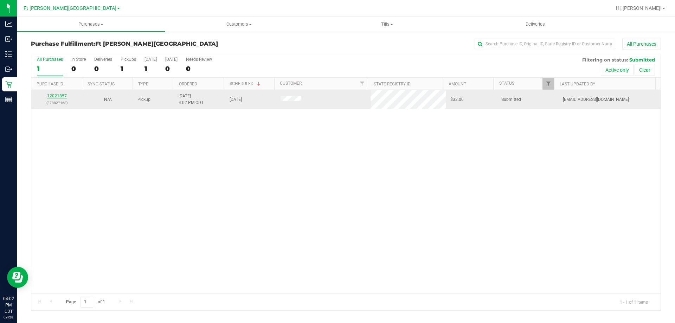
click at [58, 96] on link "12021857" at bounding box center [57, 95] width 20 height 5
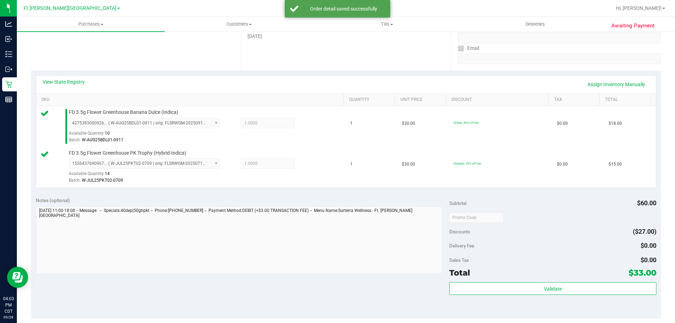
scroll to position [176, 0]
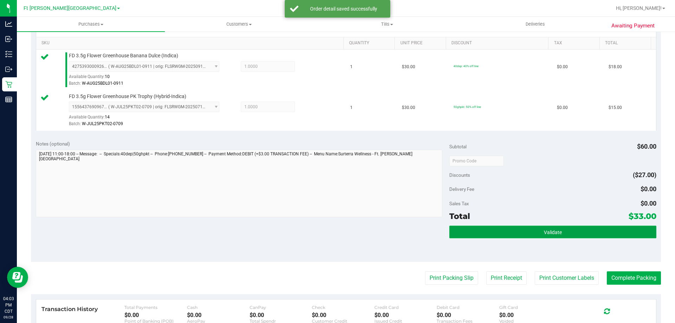
click at [563, 230] on button "Validate" at bounding box center [552, 232] width 207 height 13
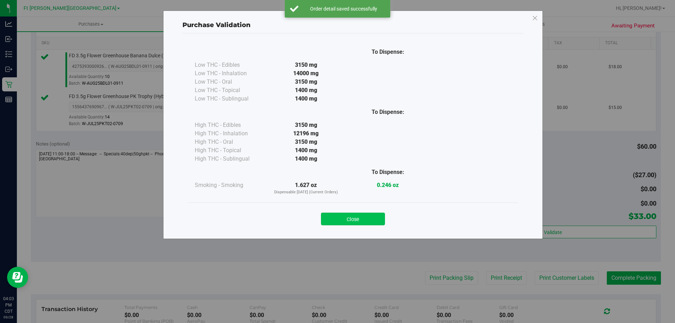
click at [376, 222] on button "Close" at bounding box center [353, 219] width 64 height 13
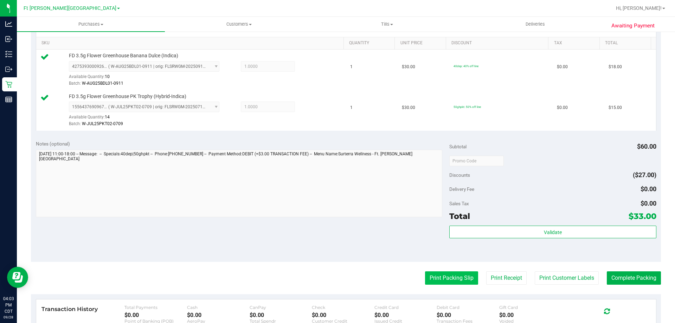
click at [460, 278] on button "Print Packing Slip" at bounding box center [451, 277] width 53 height 13
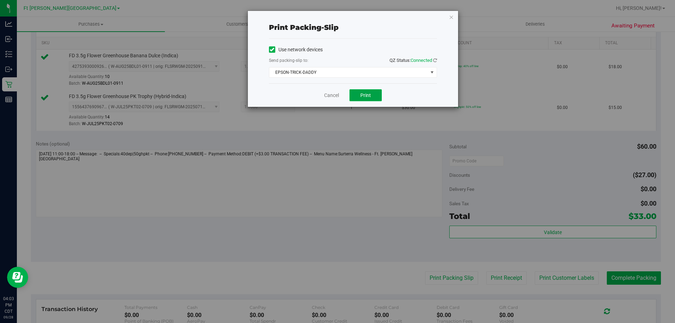
drag, startPoint x: 366, startPoint y: 101, endPoint x: 365, endPoint y: 94, distance: 6.3
click at [366, 100] on button "Print" at bounding box center [365, 95] width 32 height 12
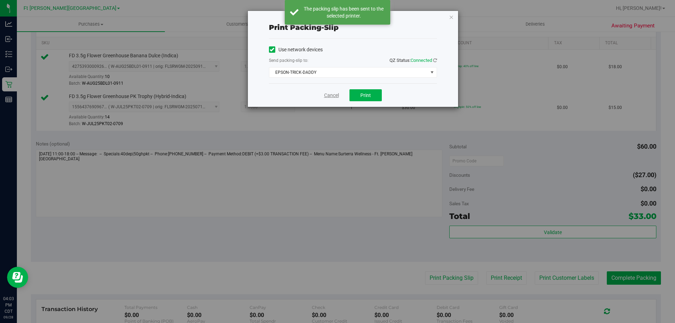
click at [335, 95] on link "Cancel" at bounding box center [331, 95] width 15 height 7
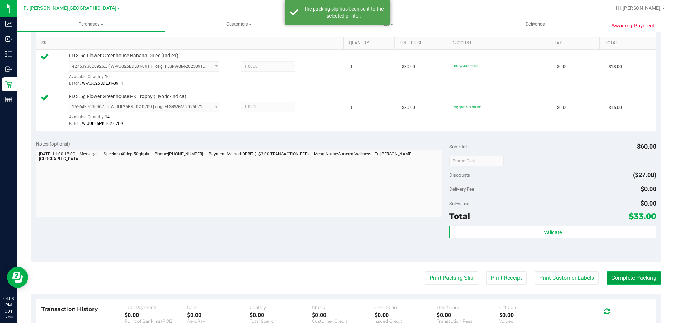
click at [630, 276] on button "Complete Packing" at bounding box center [634, 277] width 54 height 13
